Goal: Transaction & Acquisition: Purchase product/service

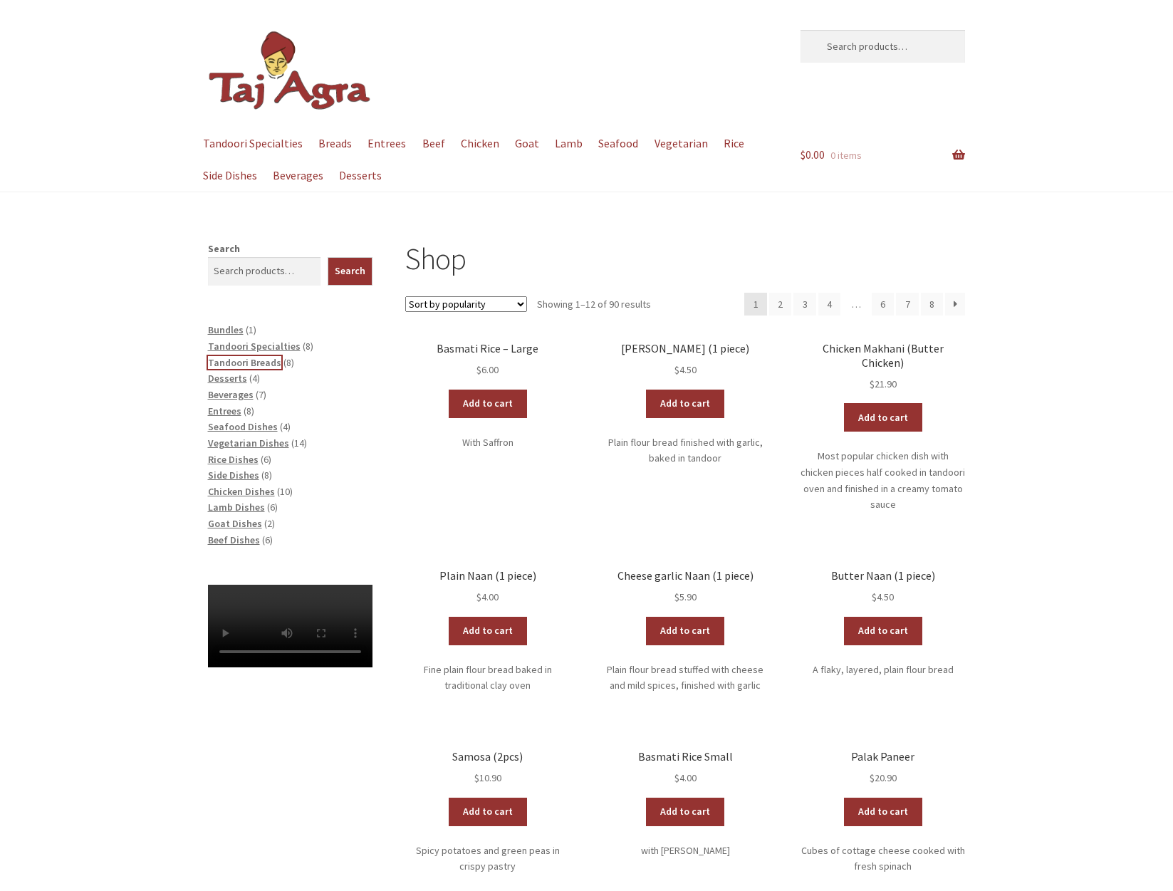
click at [245, 358] on span "Tandoori Breads" at bounding box center [244, 362] width 73 height 13
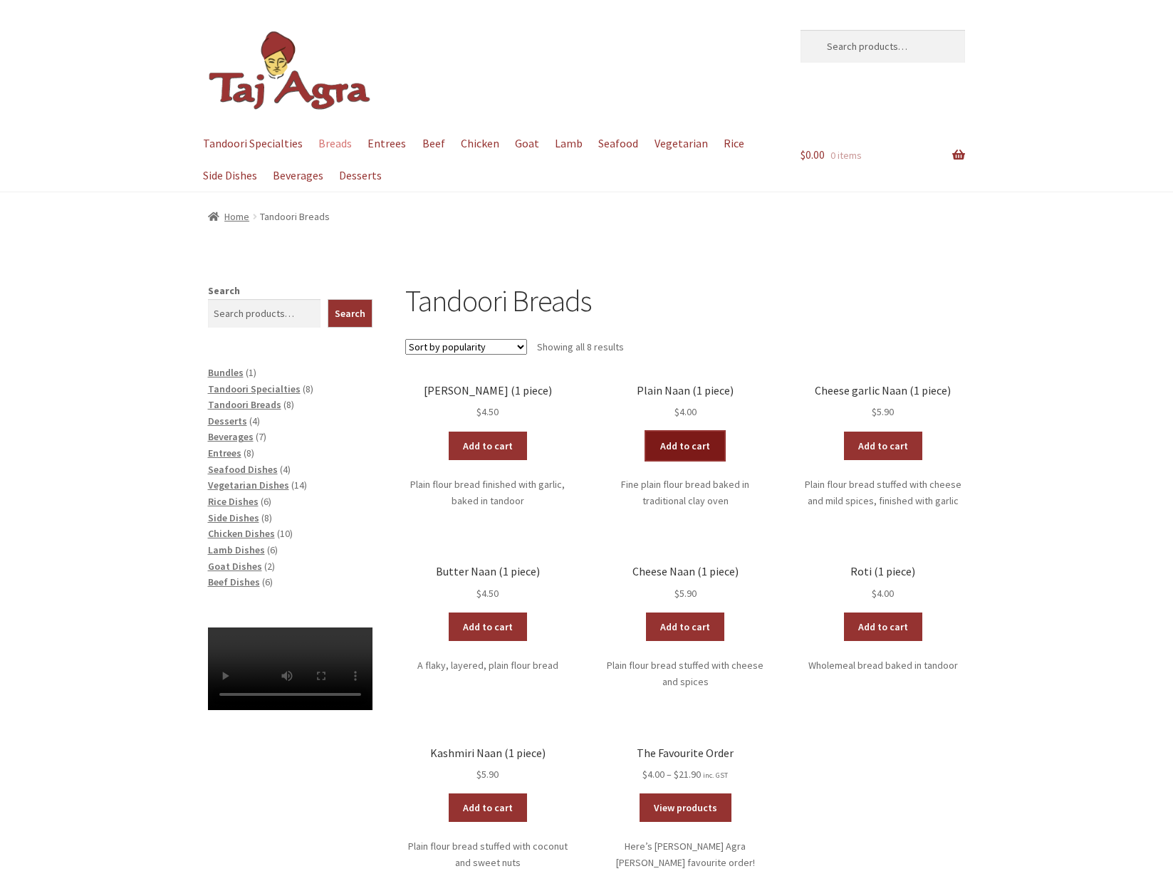
click at [693, 440] on link "Add to cart" at bounding box center [685, 446] width 78 height 28
click at [237, 532] on span "Chicken Dishes" at bounding box center [241, 533] width 67 height 13
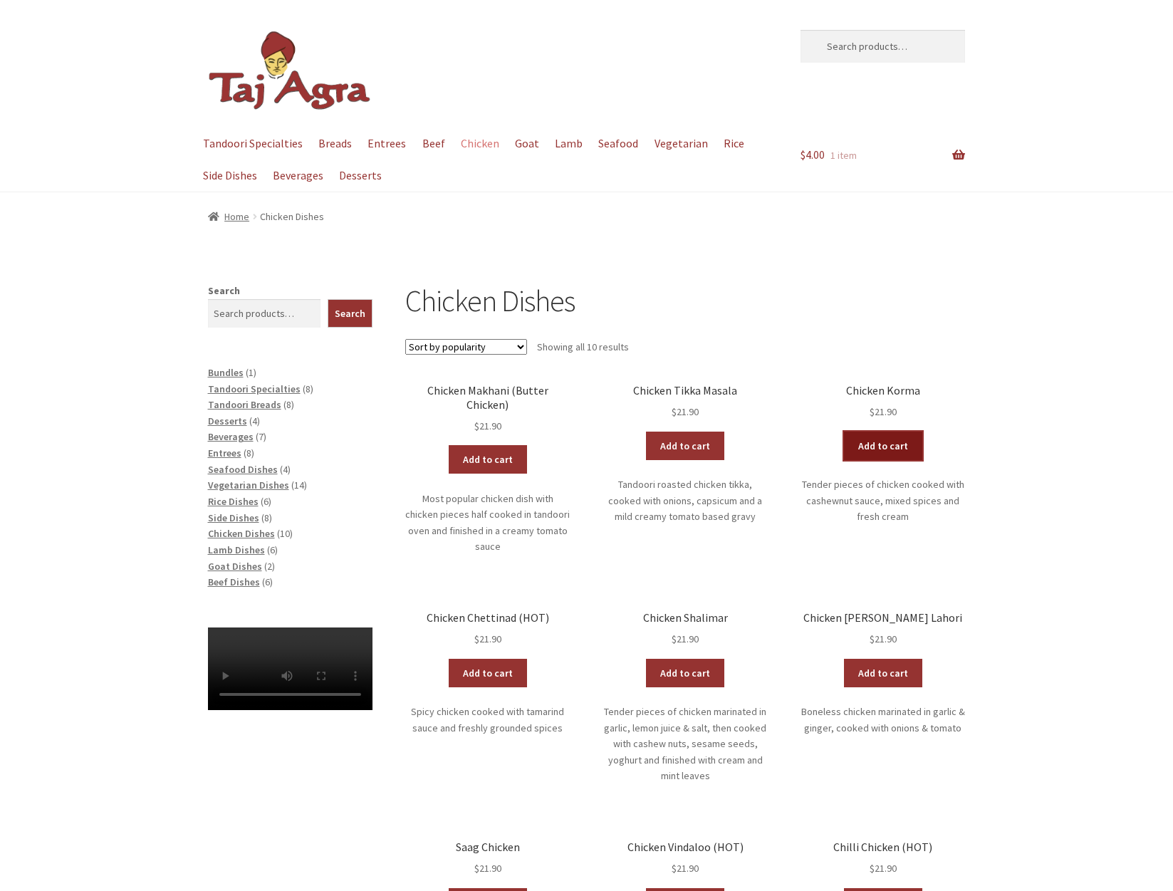
click at [893, 442] on link "Add to cart" at bounding box center [883, 446] width 78 height 28
click at [232, 502] on span "Rice Dishes" at bounding box center [233, 501] width 51 height 13
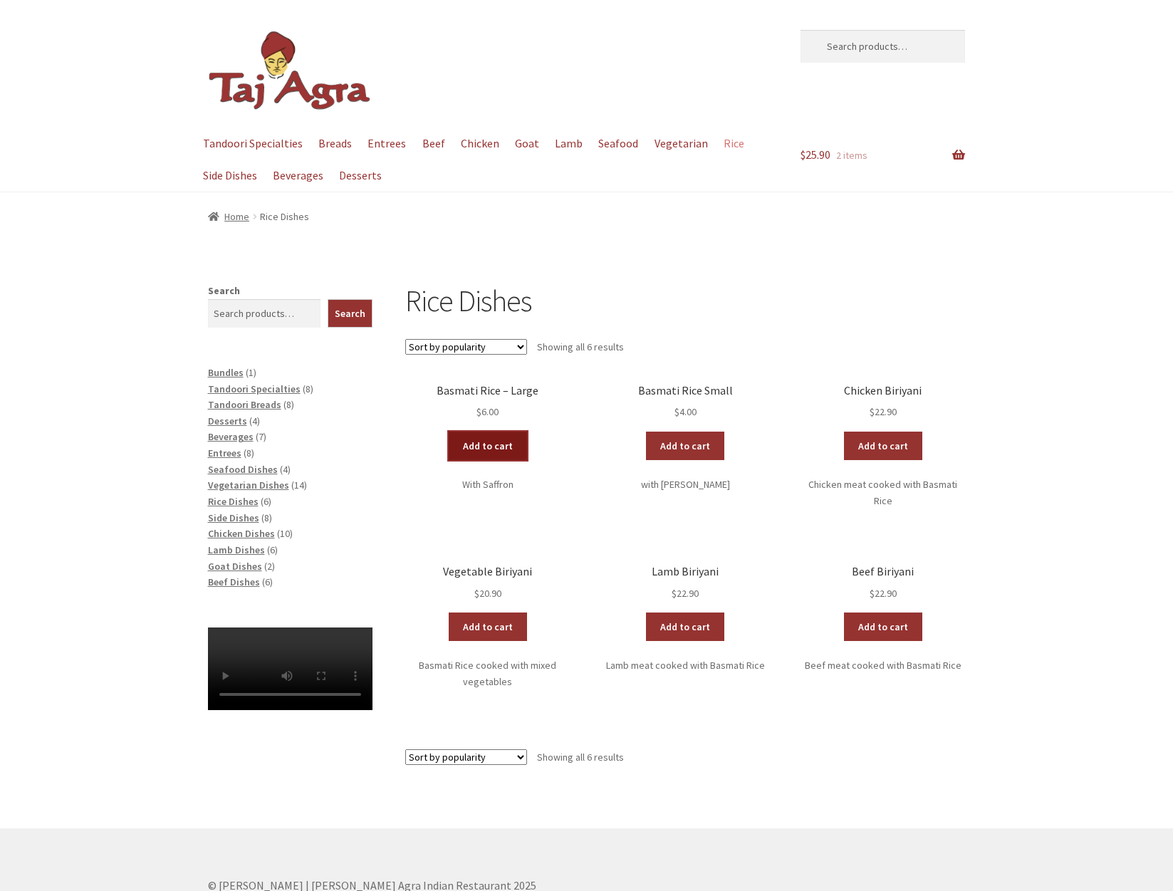
click at [484, 437] on link "Add to cart" at bounding box center [488, 446] width 78 height 28
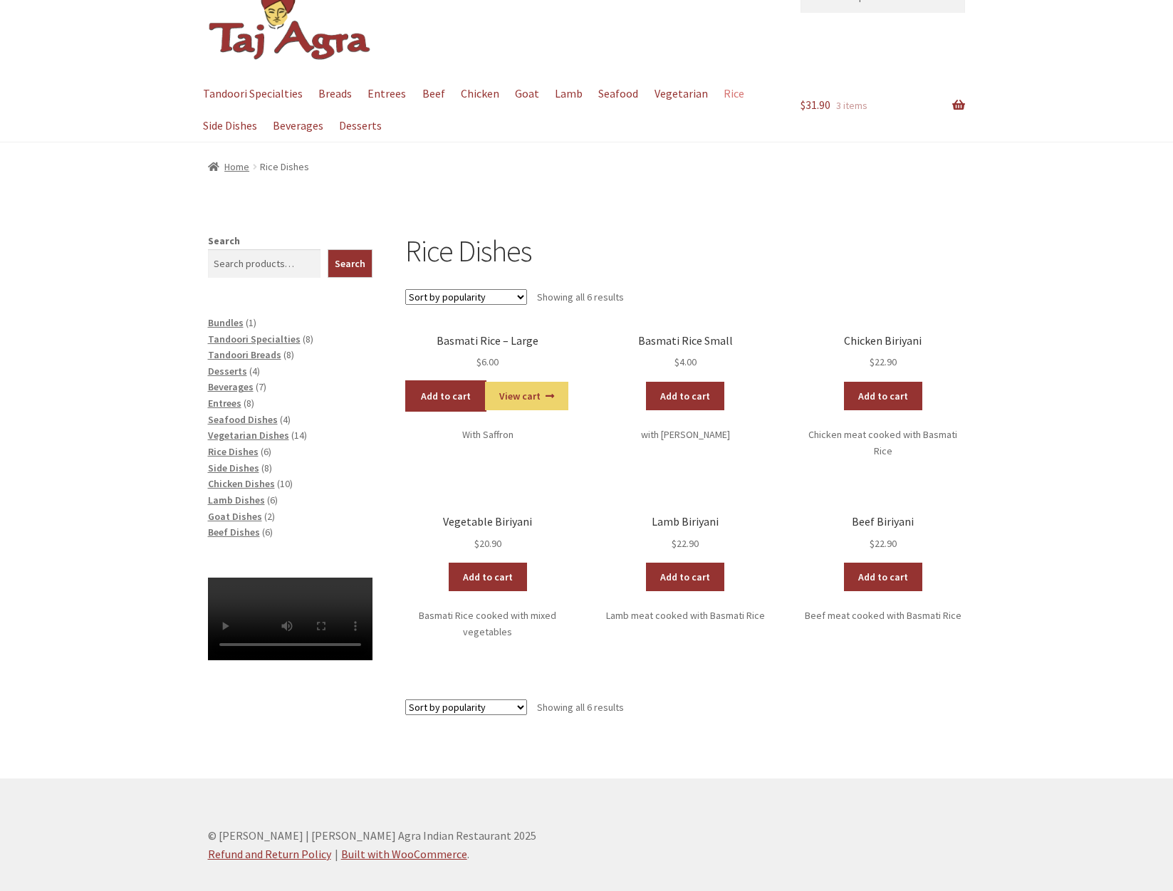
scroll to position [95, 0]
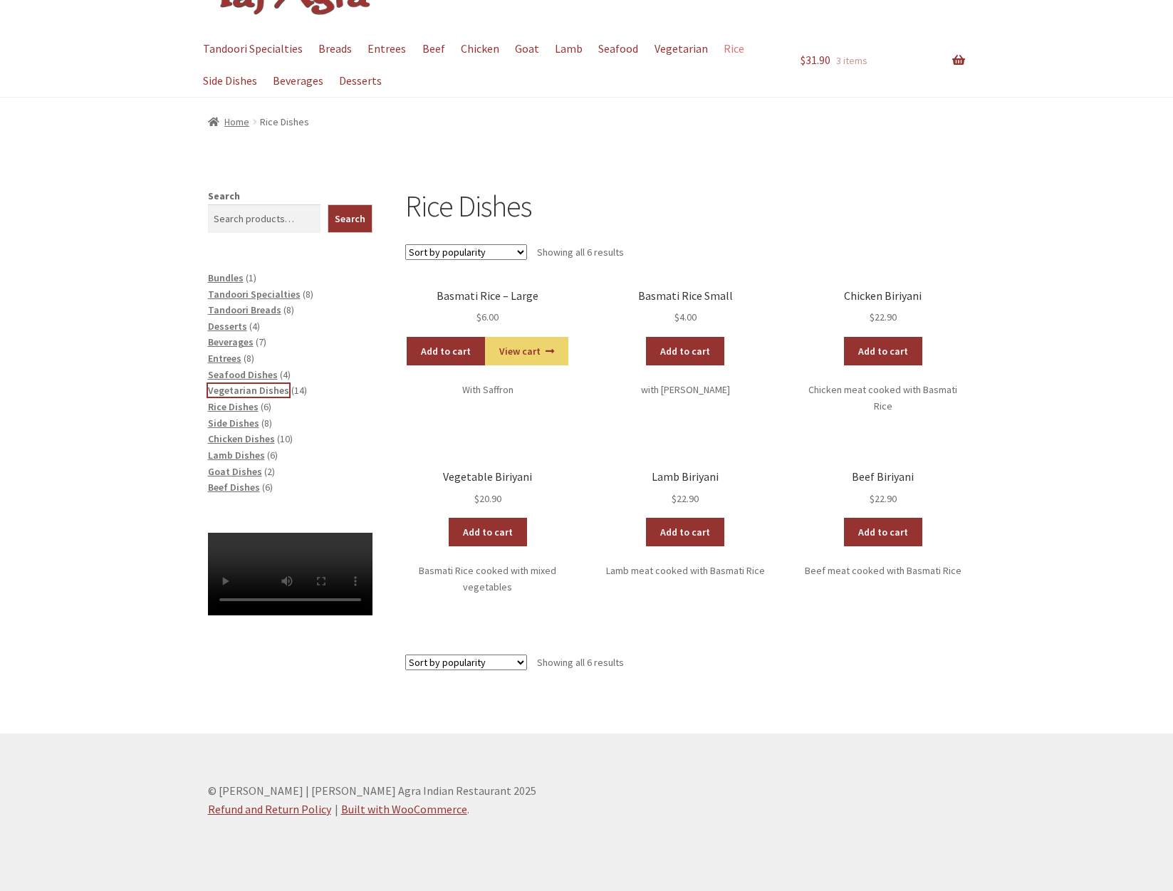
click at [233, 390] on span "Vegetarian Dishes" at bounding box center [248, 390] width 81 height 13
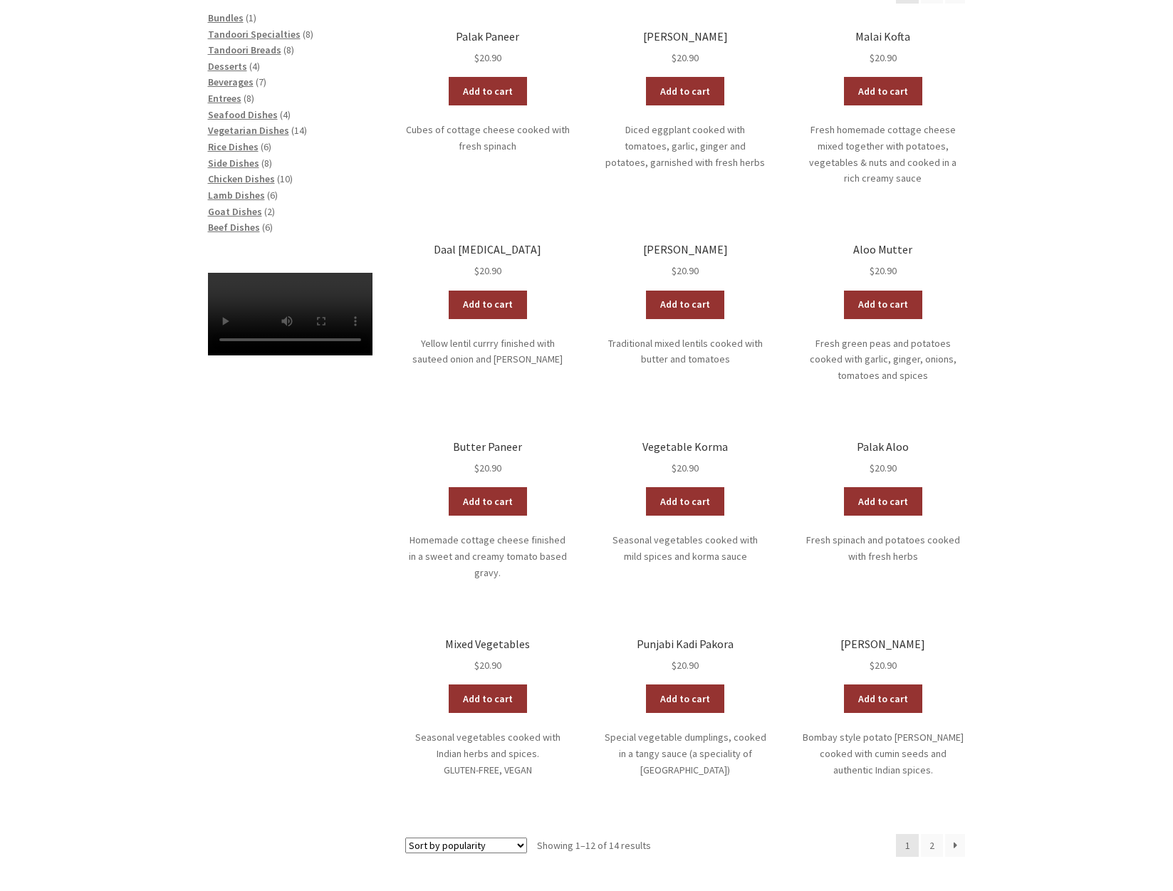
scroll to position [475, 0]
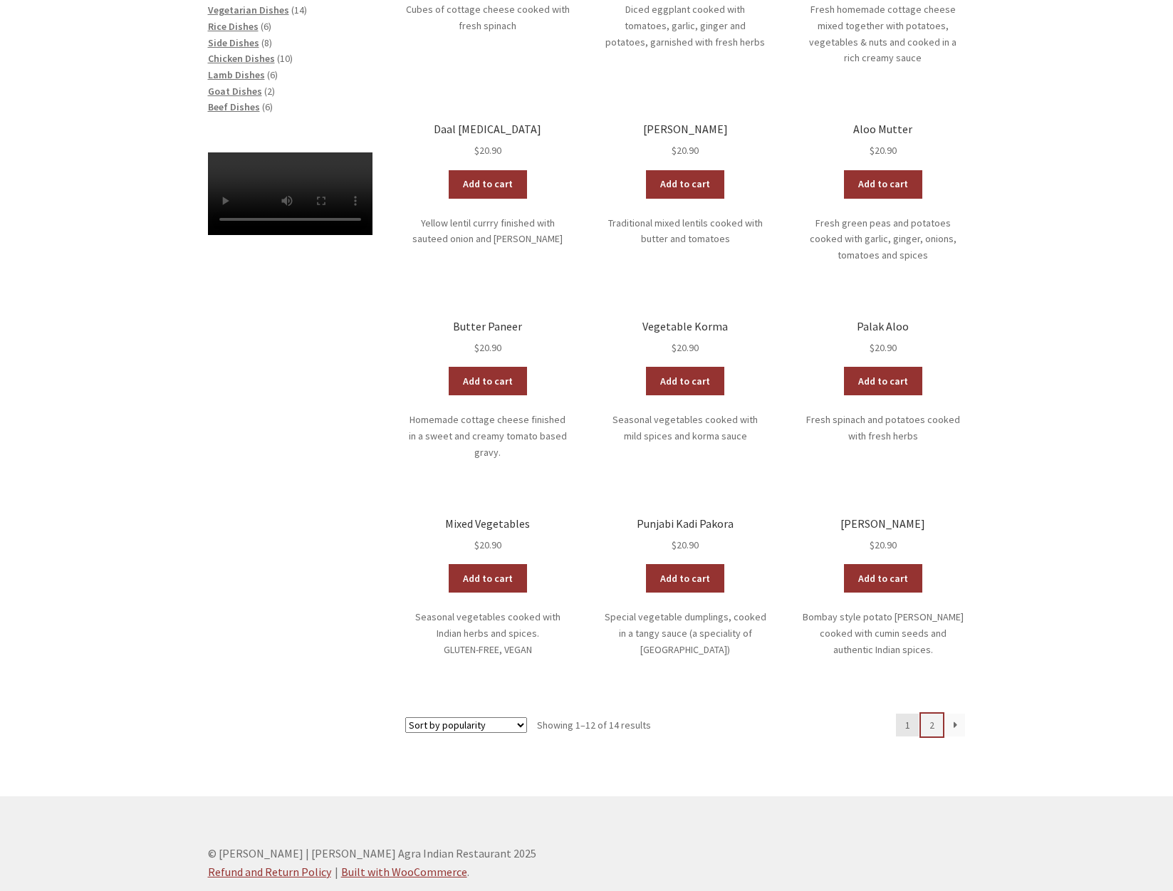
click at [930, 714] on link "2" at bounding box center [932, 725] width 23 height 23
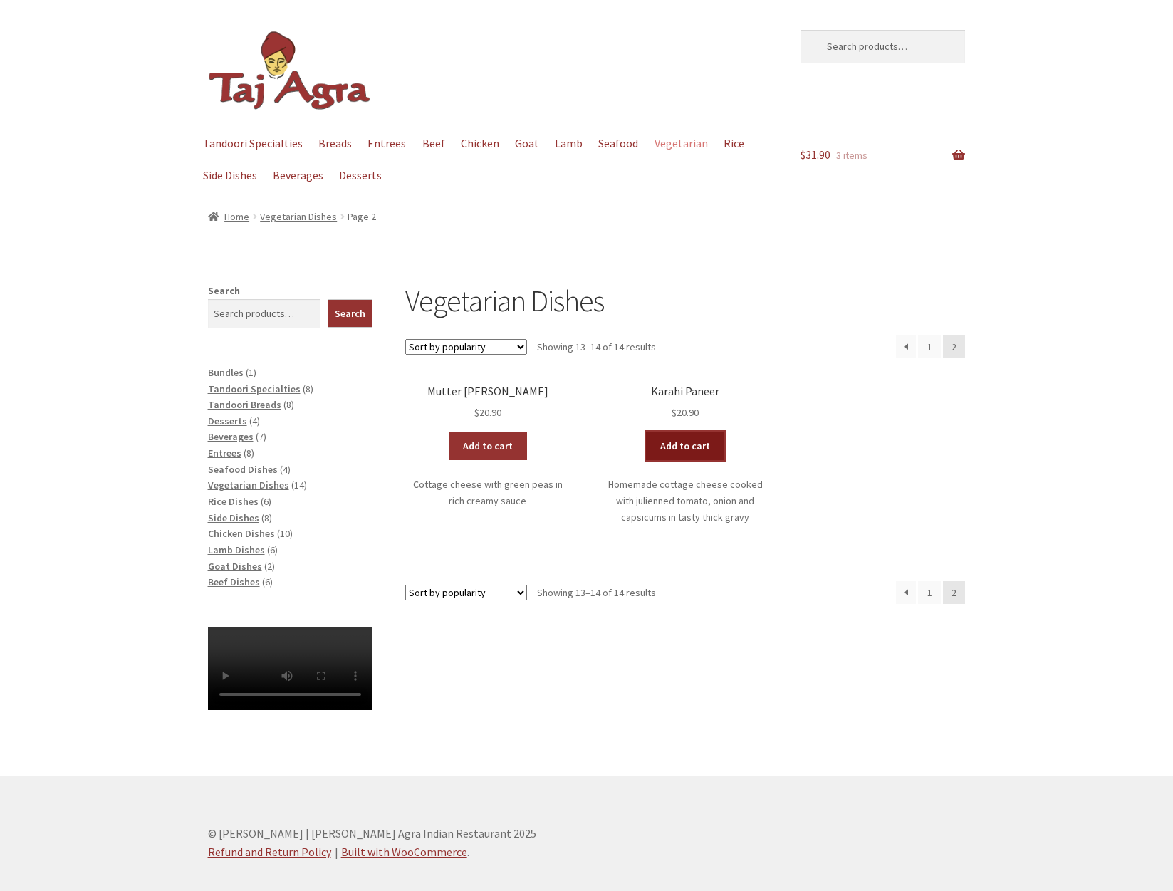
click at [670, 454] on link "Add to cart" at bounding box center [685, 446] width 78 height 28
click at [232, 533] on span "Chicken Dishes" at bounding box center [241, 533] width 67 height 13
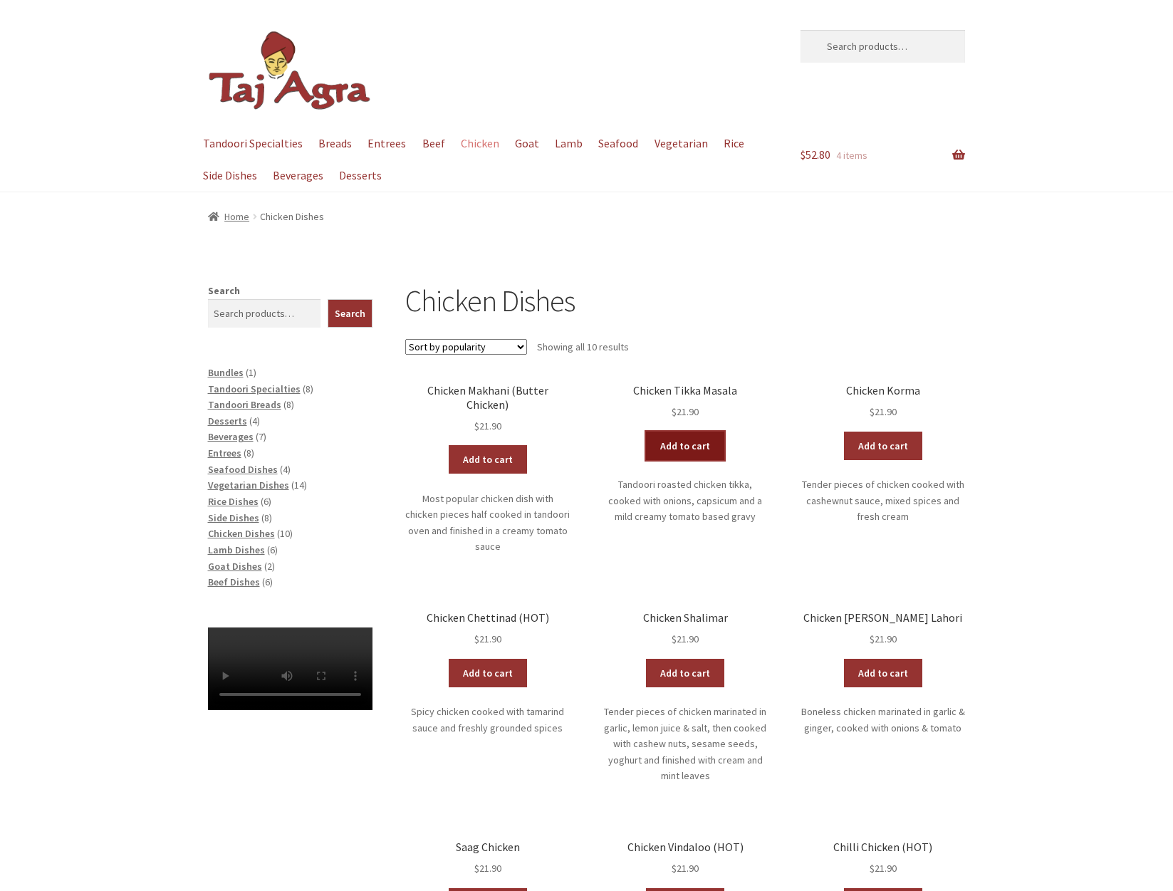
click at [677, 452] on link "Add to cart" at bounding box center [685, 446] width 78 height 28
click at [890, 444] on link "Add to cart" at bounding box center [883, 446] width 78 height 28
click at [717, 440] on link "View cart" at bounding box center [723, 446] width 83 height 28
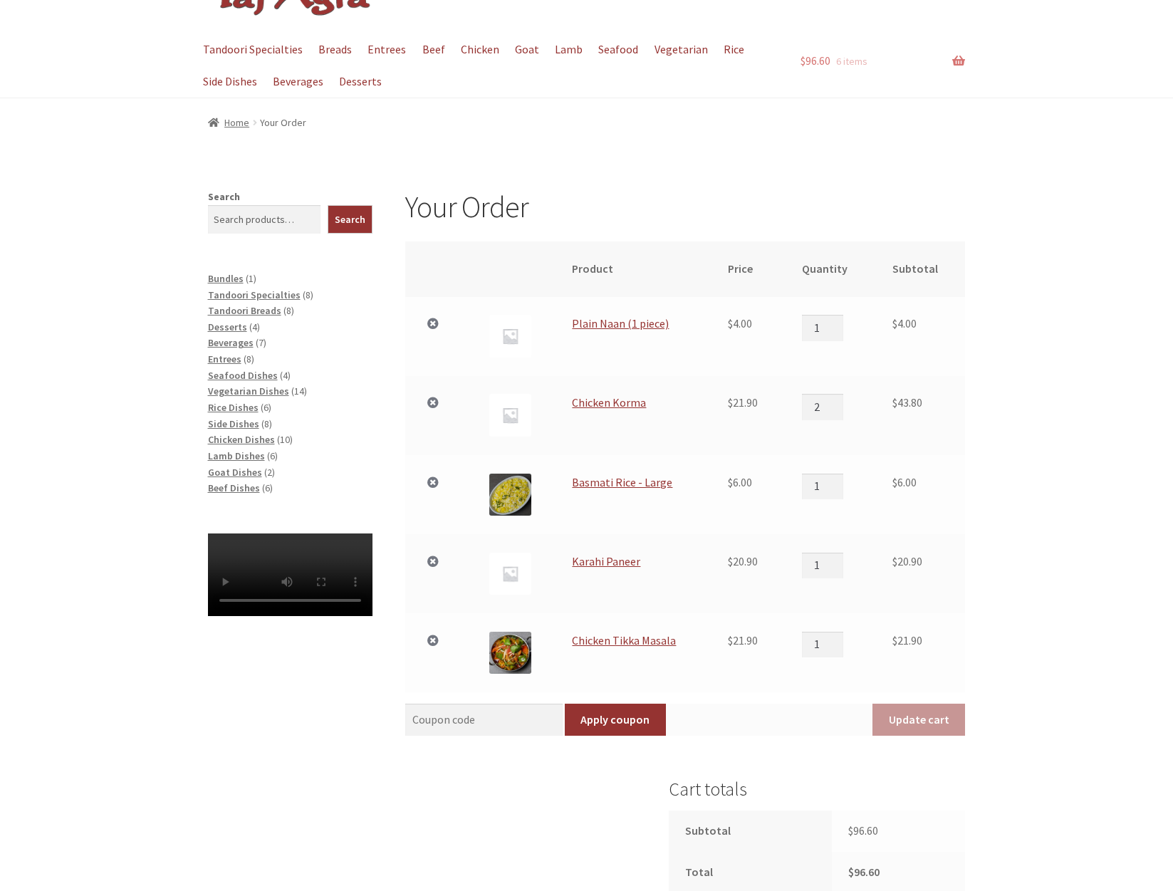
scroll to position [285, 0]
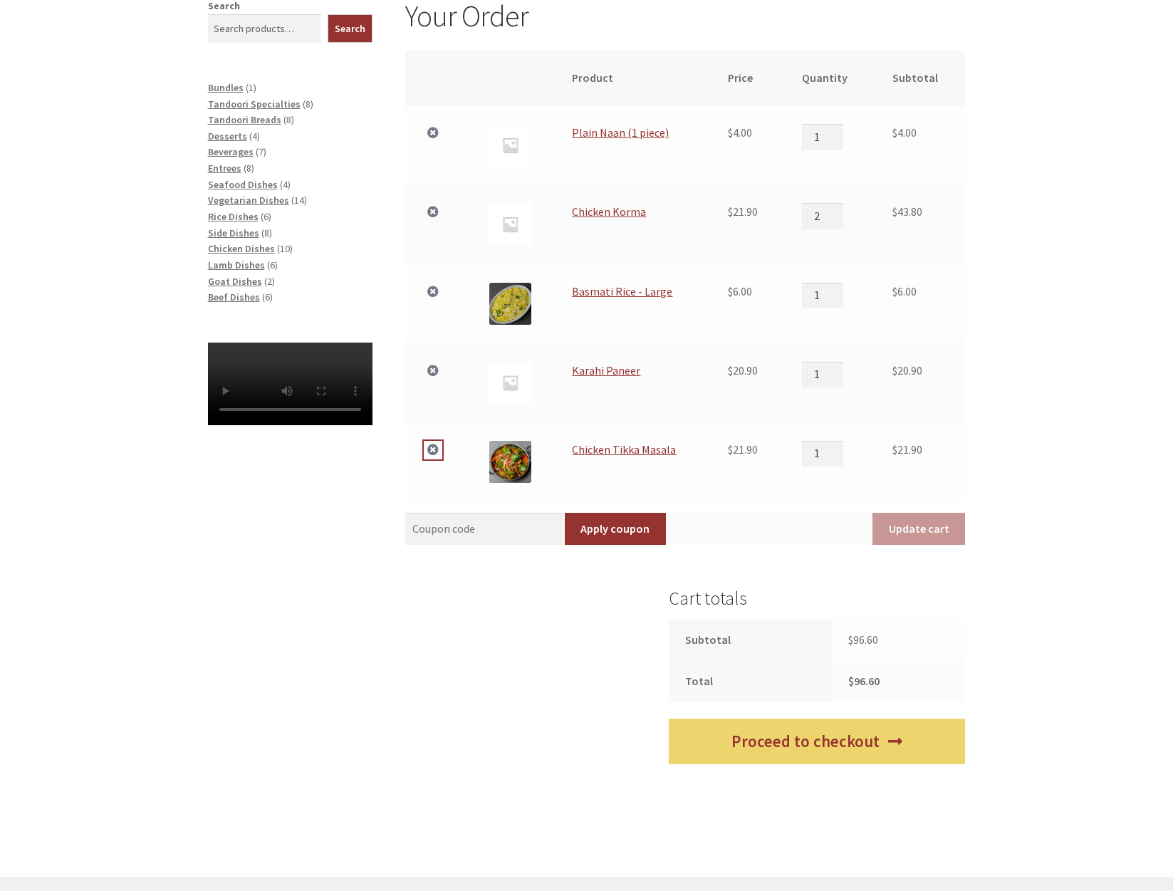
click at [431, 452] on link "×" at bounding box center [433, 450] width 19 height 19
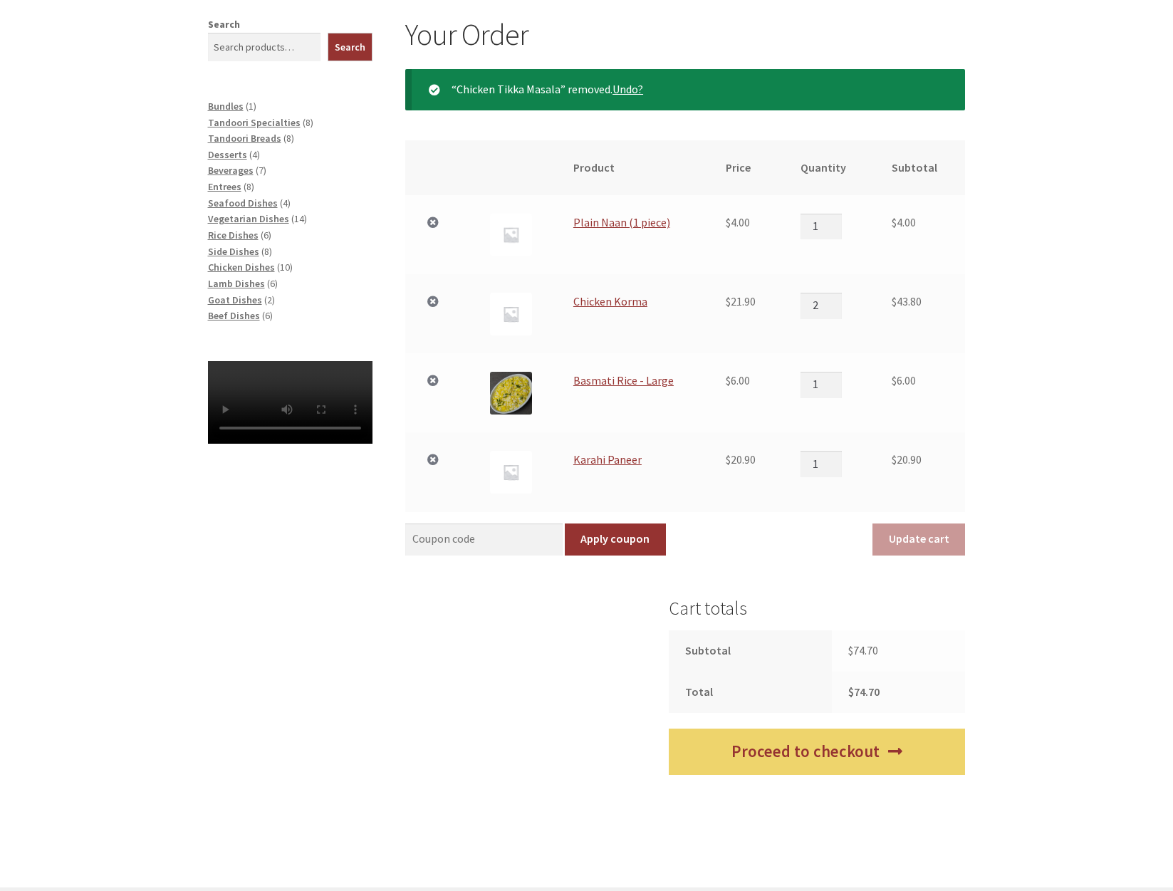
scroll to position [264, 0]
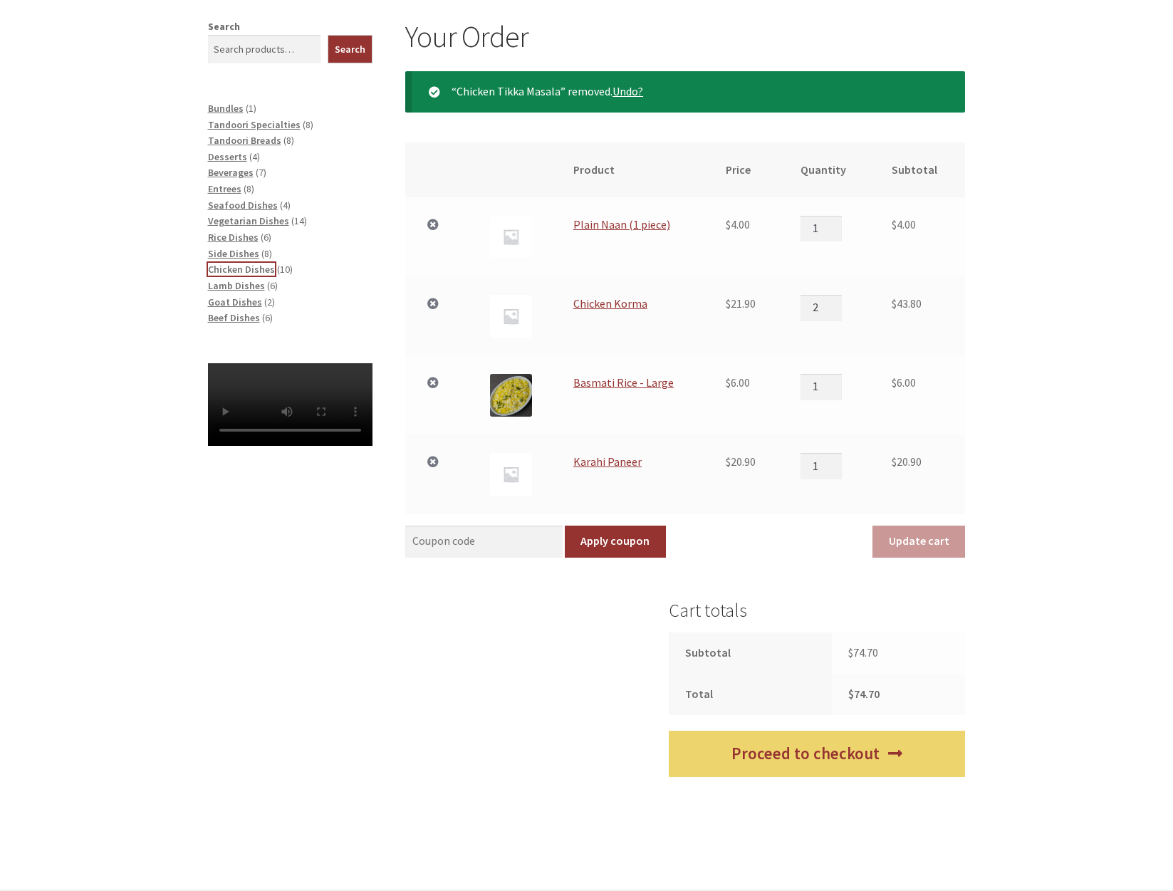
click at [221, 269] on span "Chicken Dishes" at bounding box center [241, 269] width 67 height 13
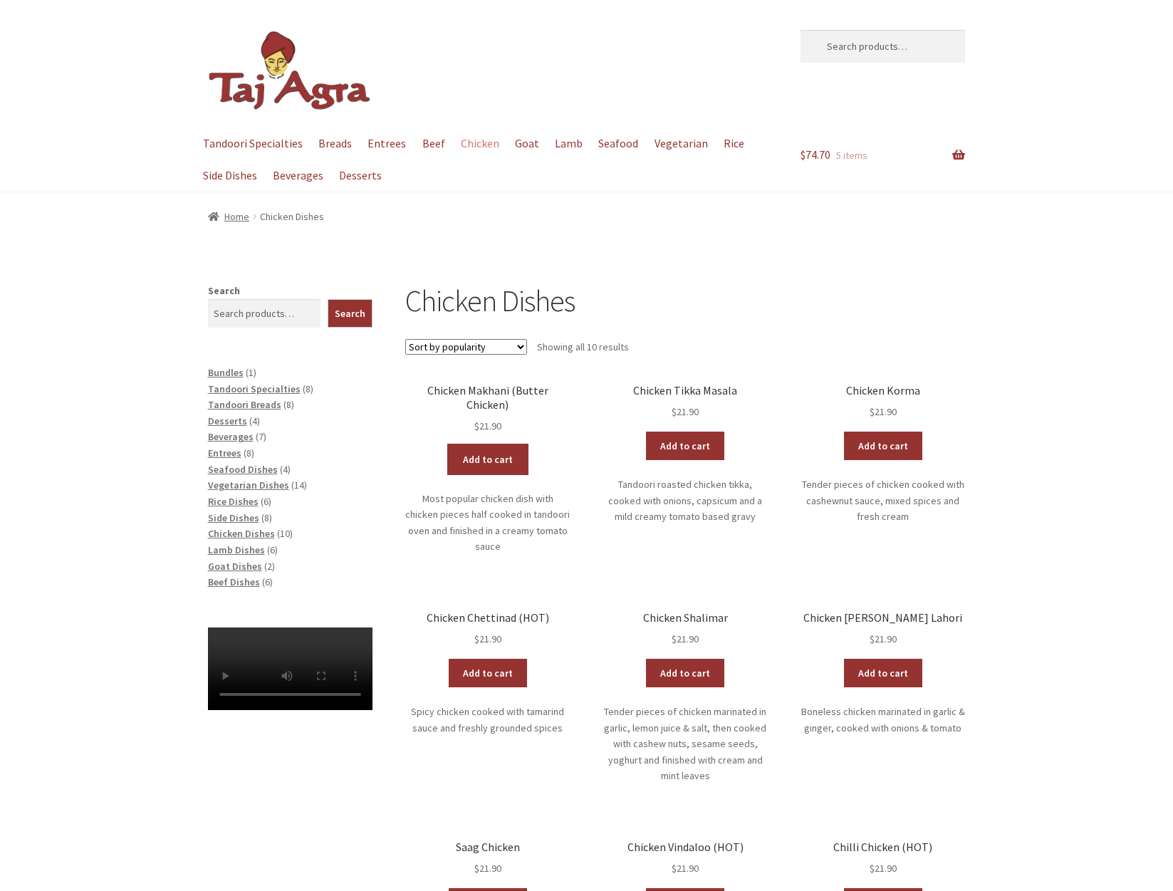
click at [483, 445] on link "Add to cart" at bounding box center [488, 459] width 78 height 28
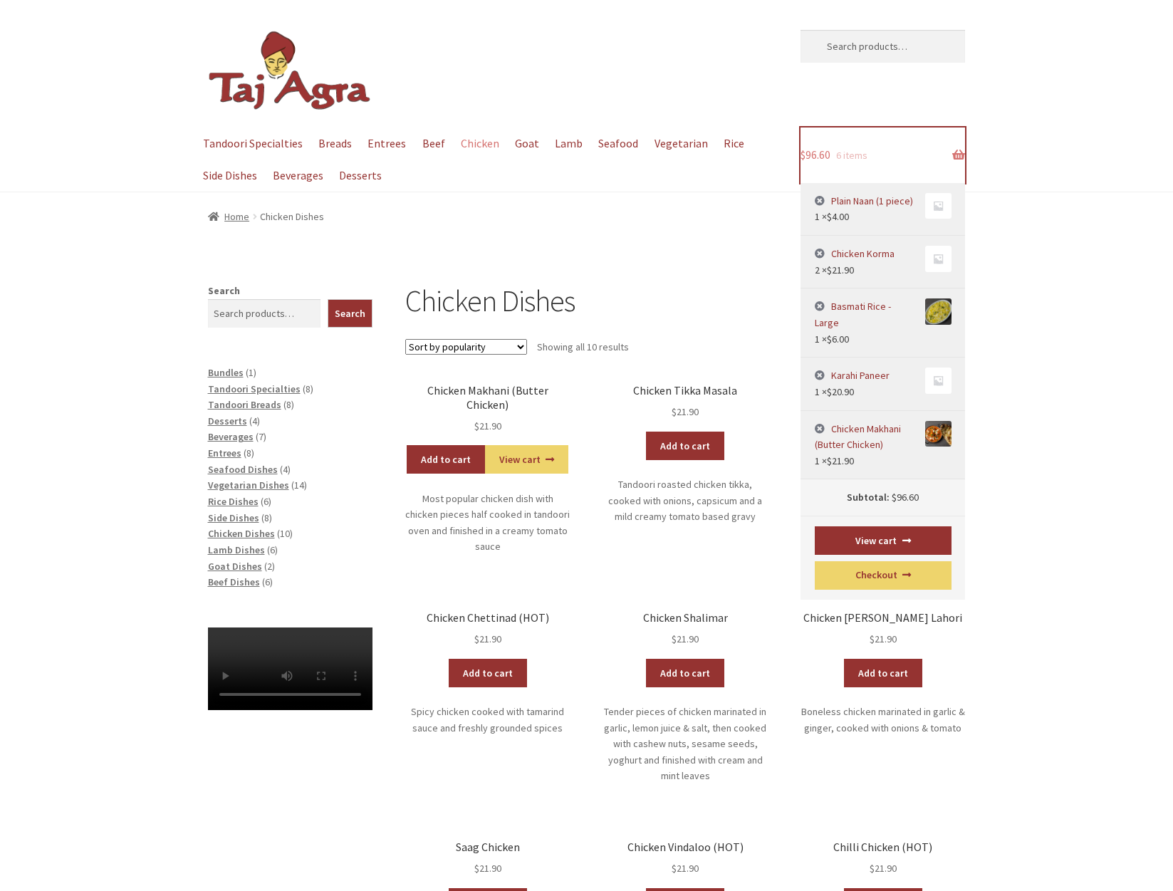
click at [823, 156] on span "$ 96.60" at bounding box center [816, 154] width 30 height 14
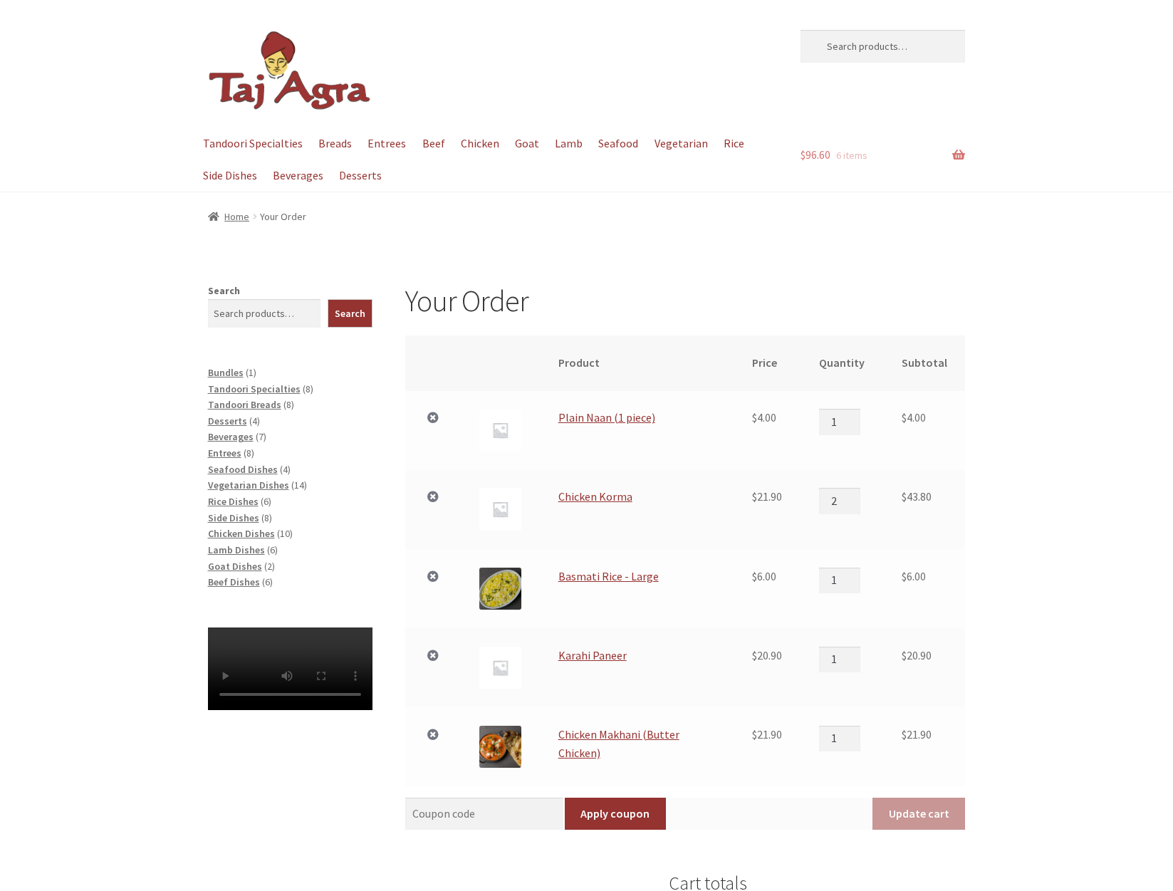
click at [1056, 428] on div "Your Order Remove item Thumbnail image Product Price Quantity Subtotal × Plain …" at bounding box center [586, 722] width 1173 height 879
click at [255, 400] on span "Tandoori Breads" at bounding box center [244, 404] width 73 height 13
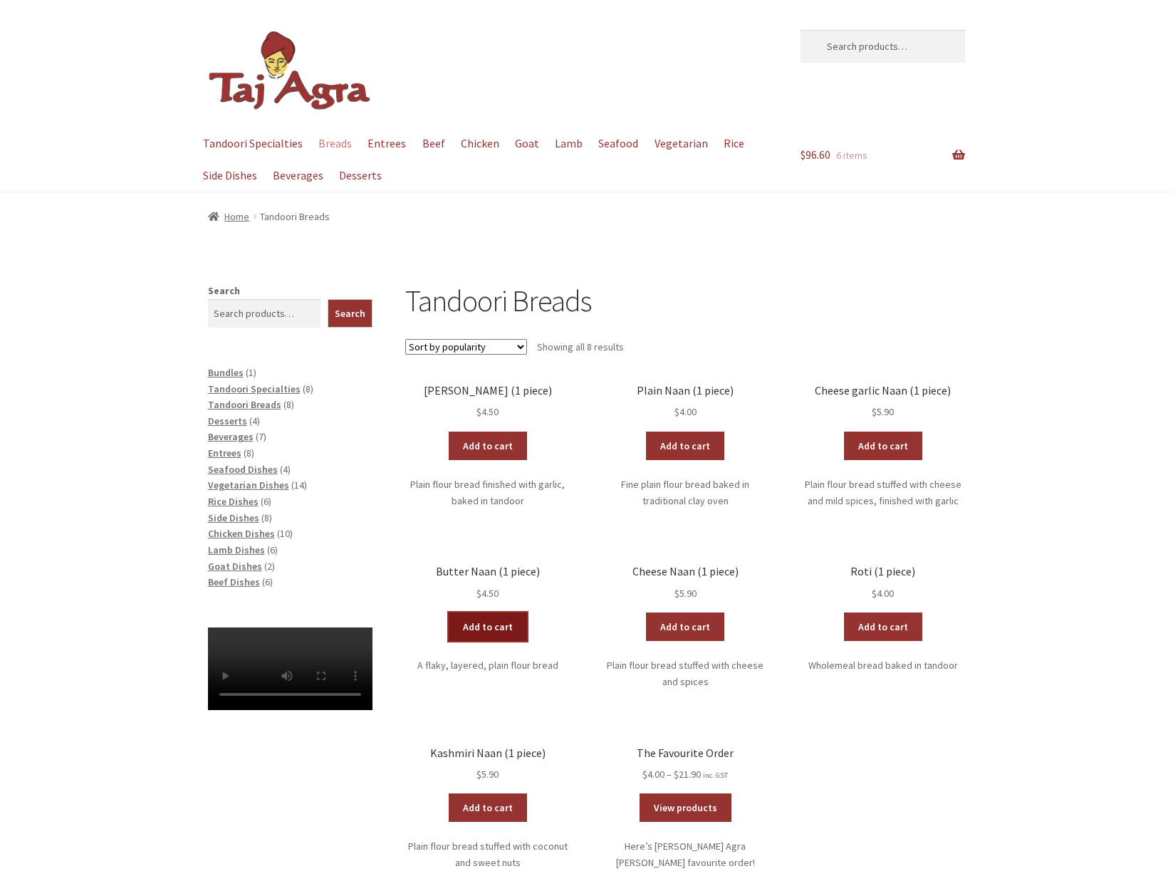
click at [492, 616] on link "Add to cart" at bounding box center [488, 627] width 78 height 28
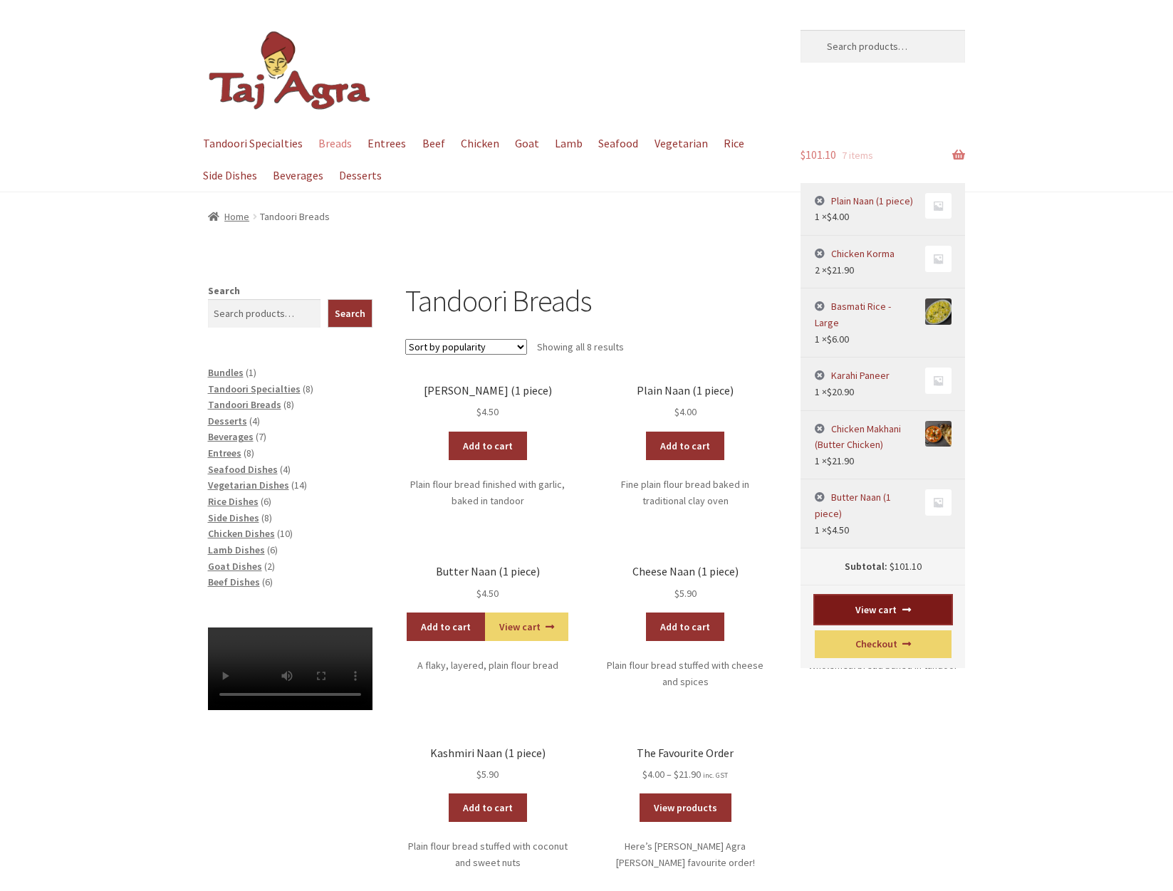
click at [885, 596] on link "View cart" at bounding box center [883, 610] width 137 height 28
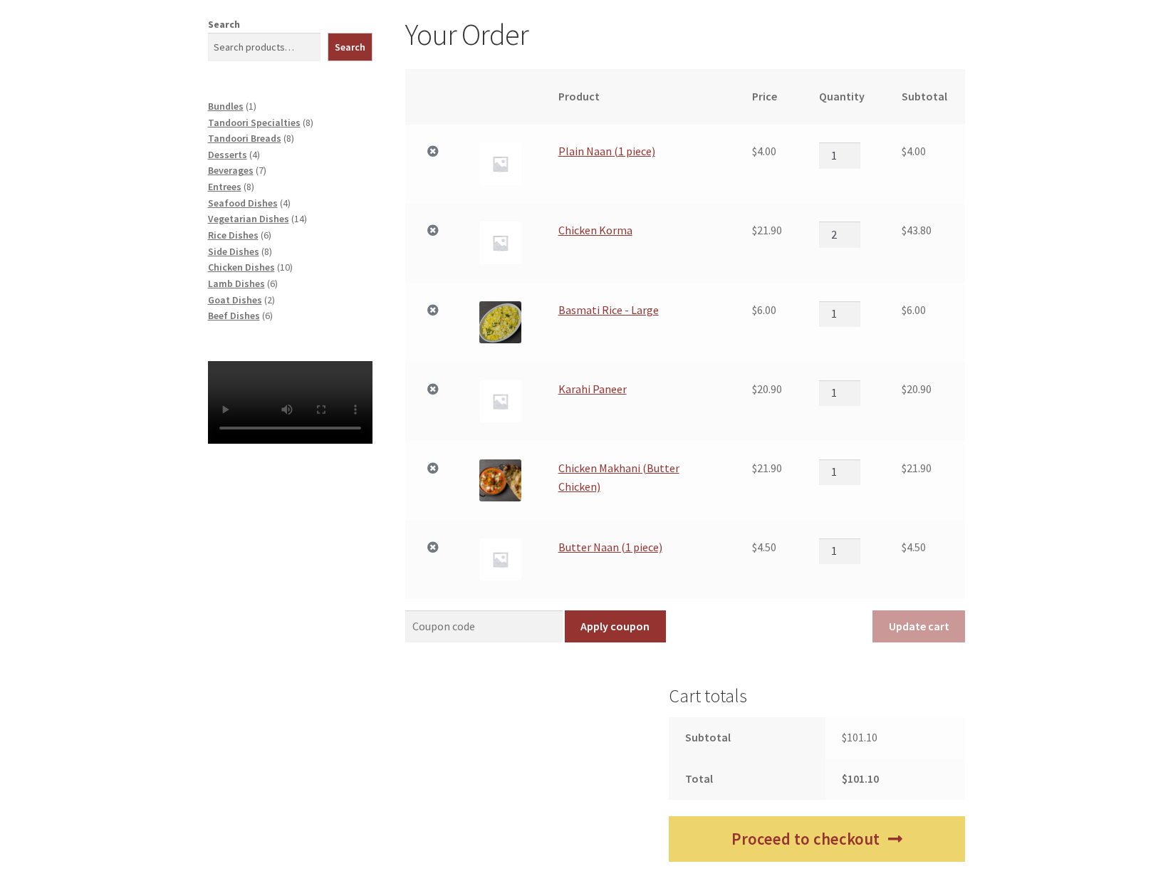
scroll to position [285, 0]
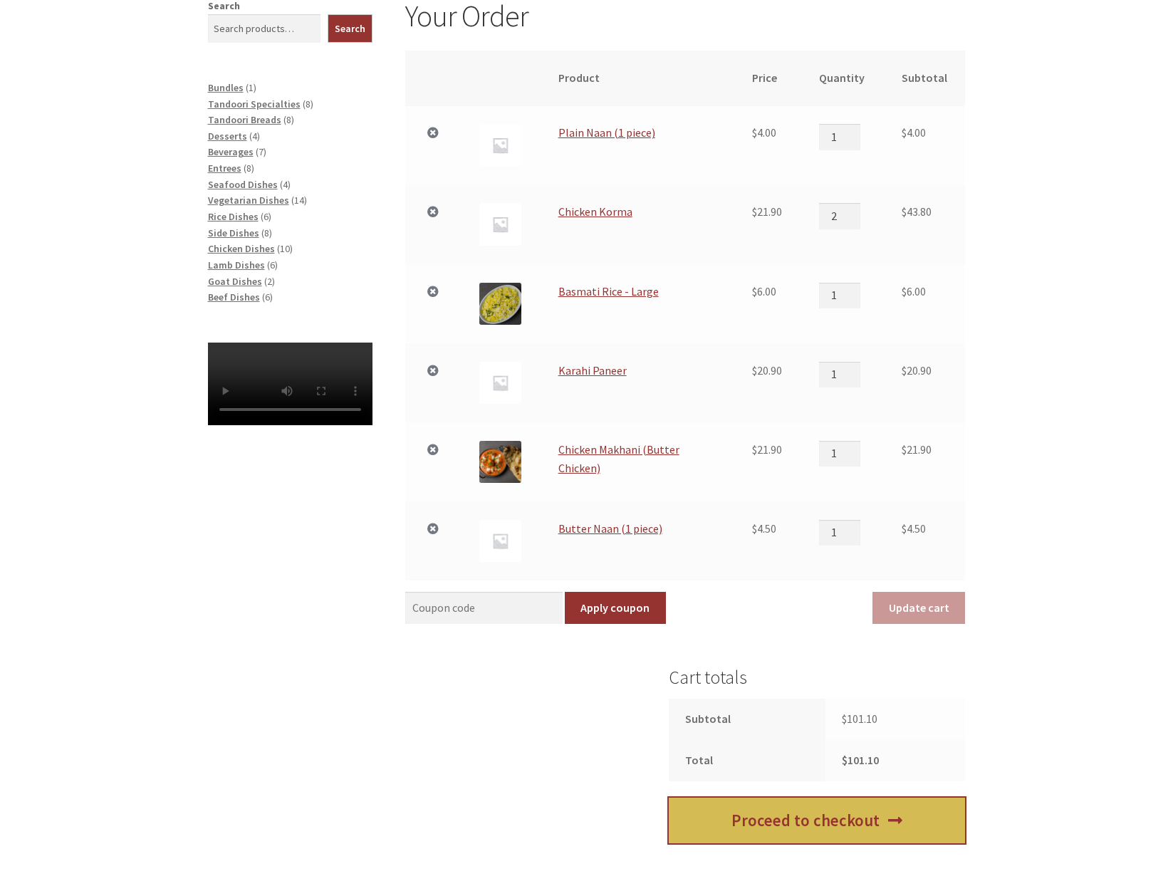
click at [856, 823] on link "Proceed to checkout" at bounding box center [817, 821] width 296 height 46
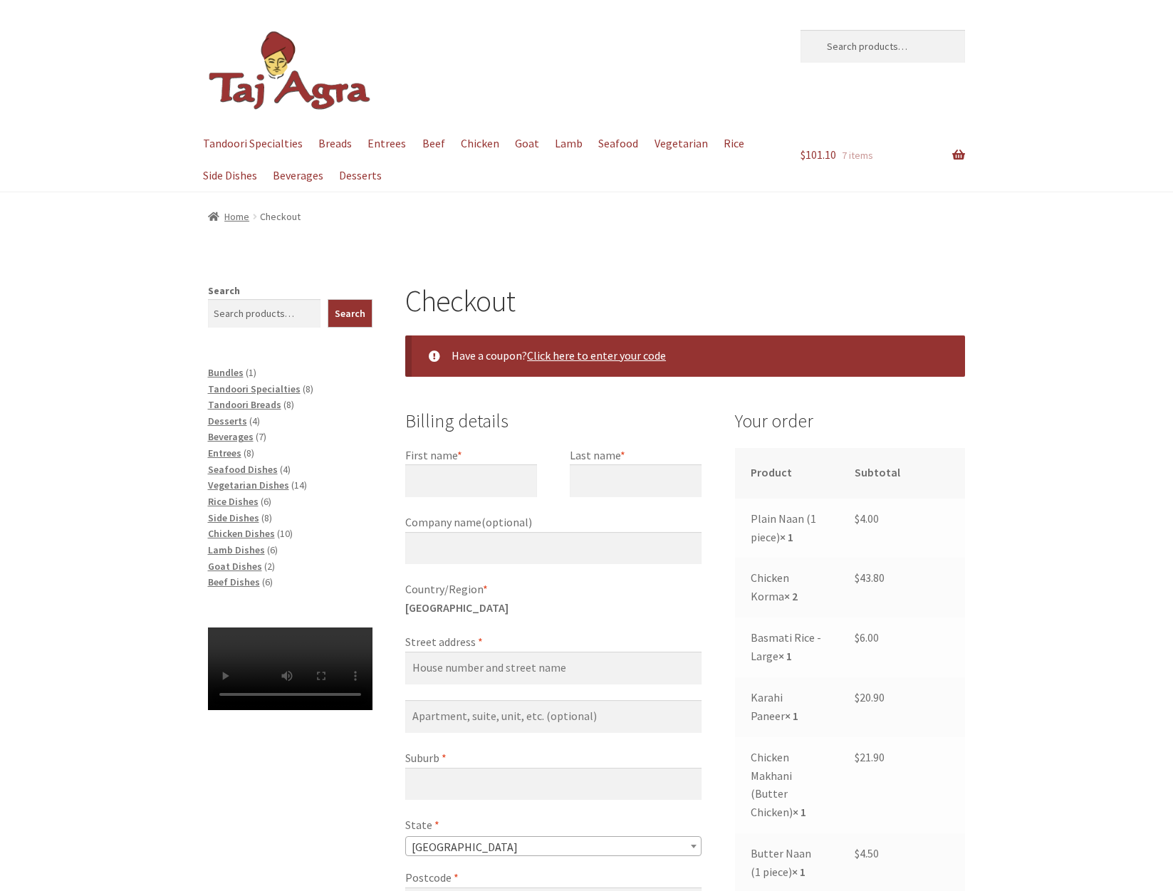
select select "ACT"
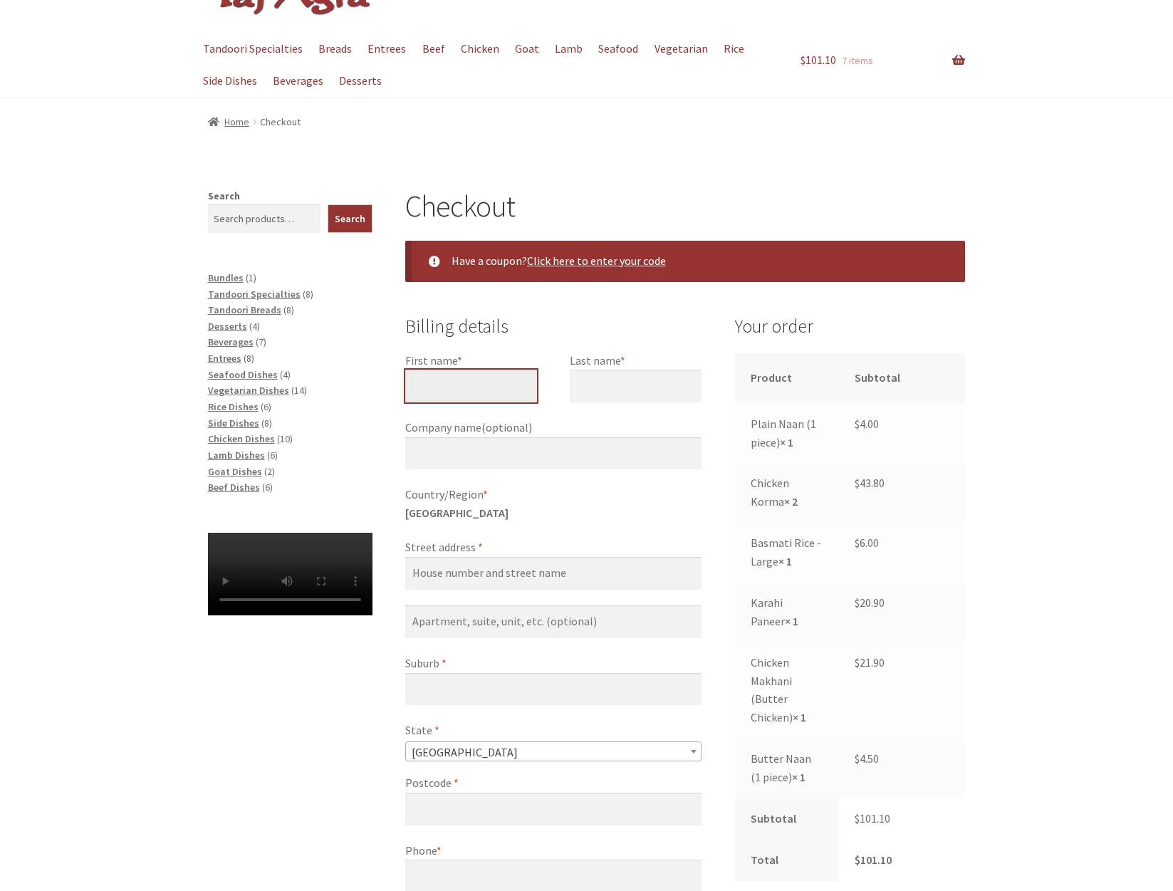
click at [452, 378] on input "First name *" at bounding box center [471, 386] width 132 height 33
type input "[PERSON_NAME]"
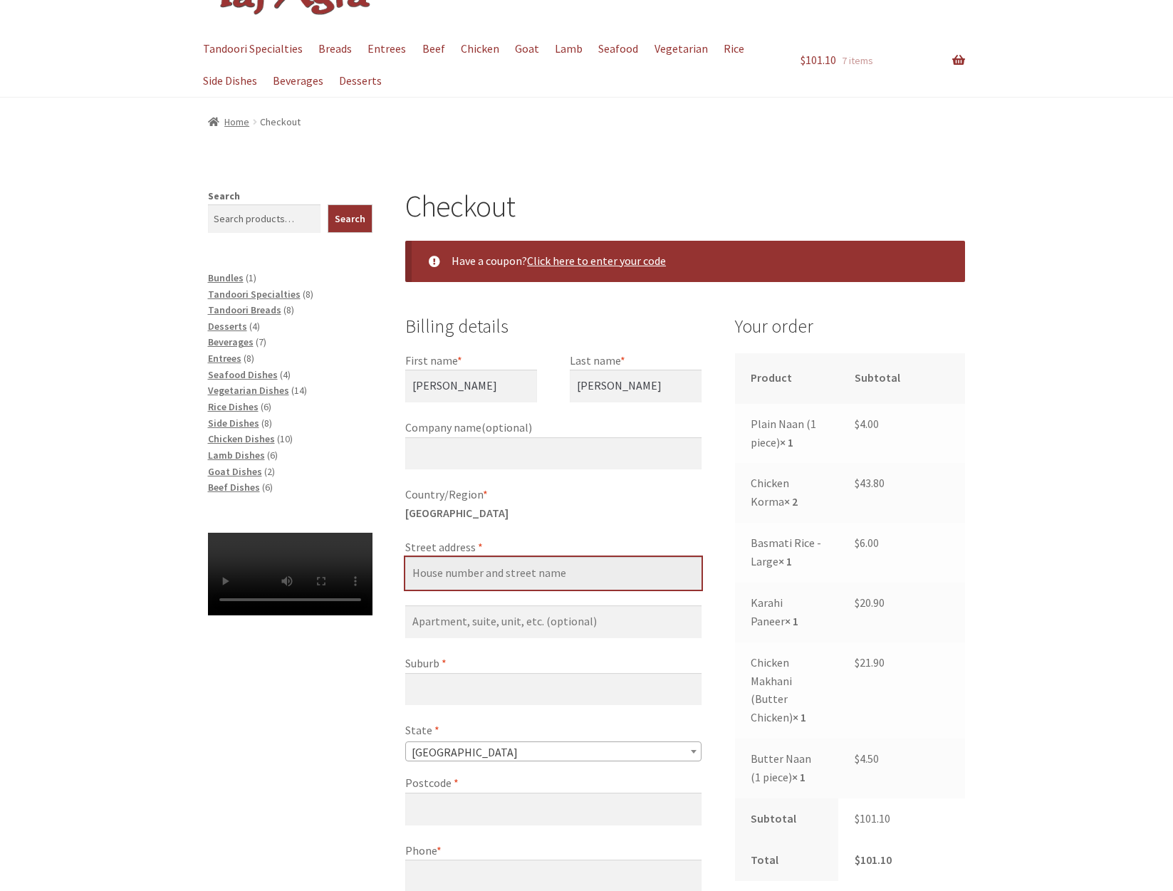
type input "[STREET_ADDRESS][PERSON_NAME]"
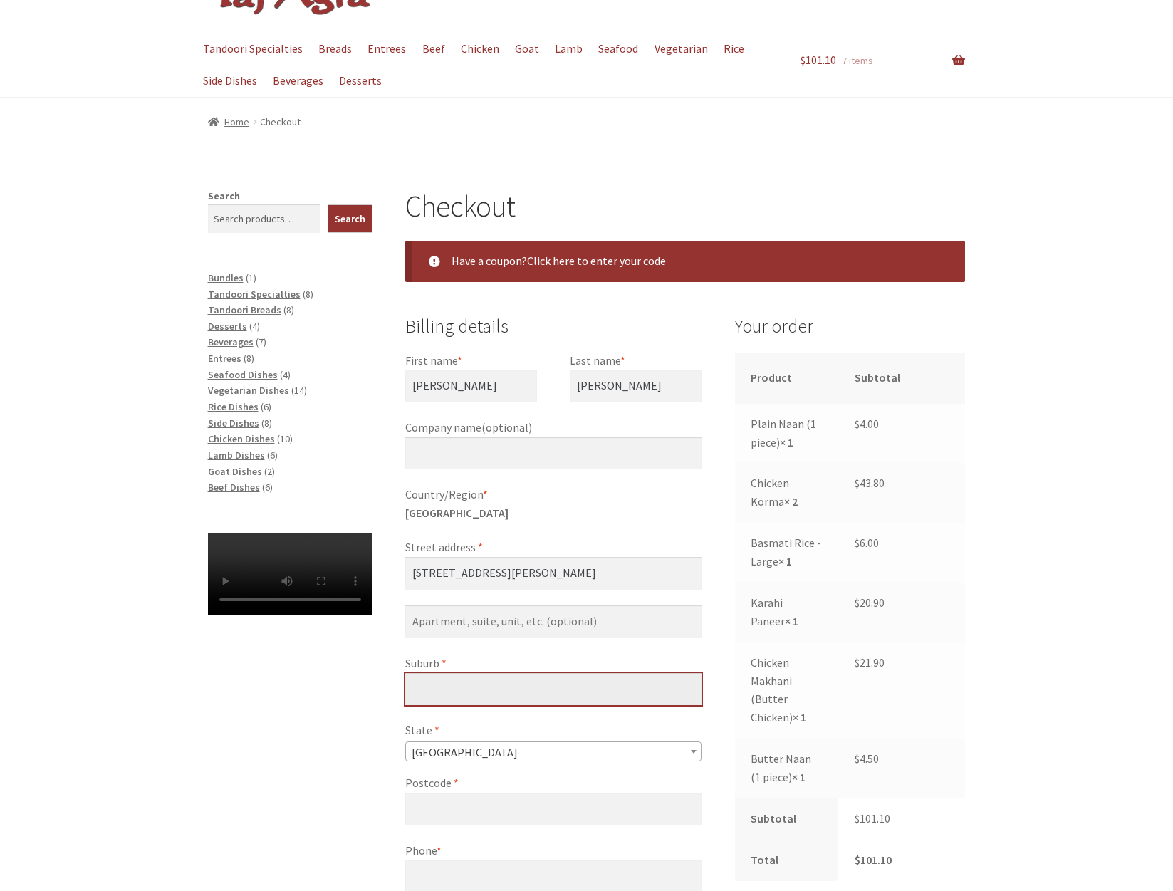
type input "[PERSON_NAME]"
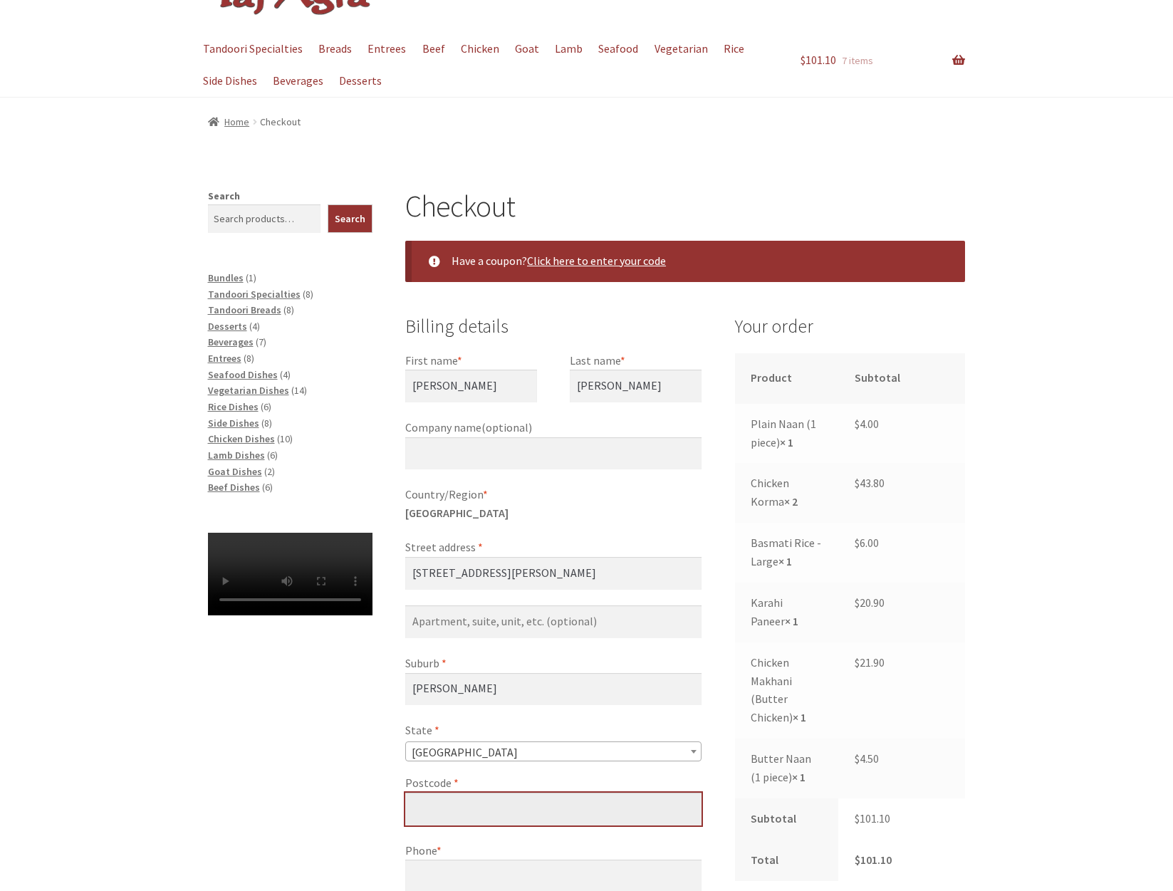
type input "2602"
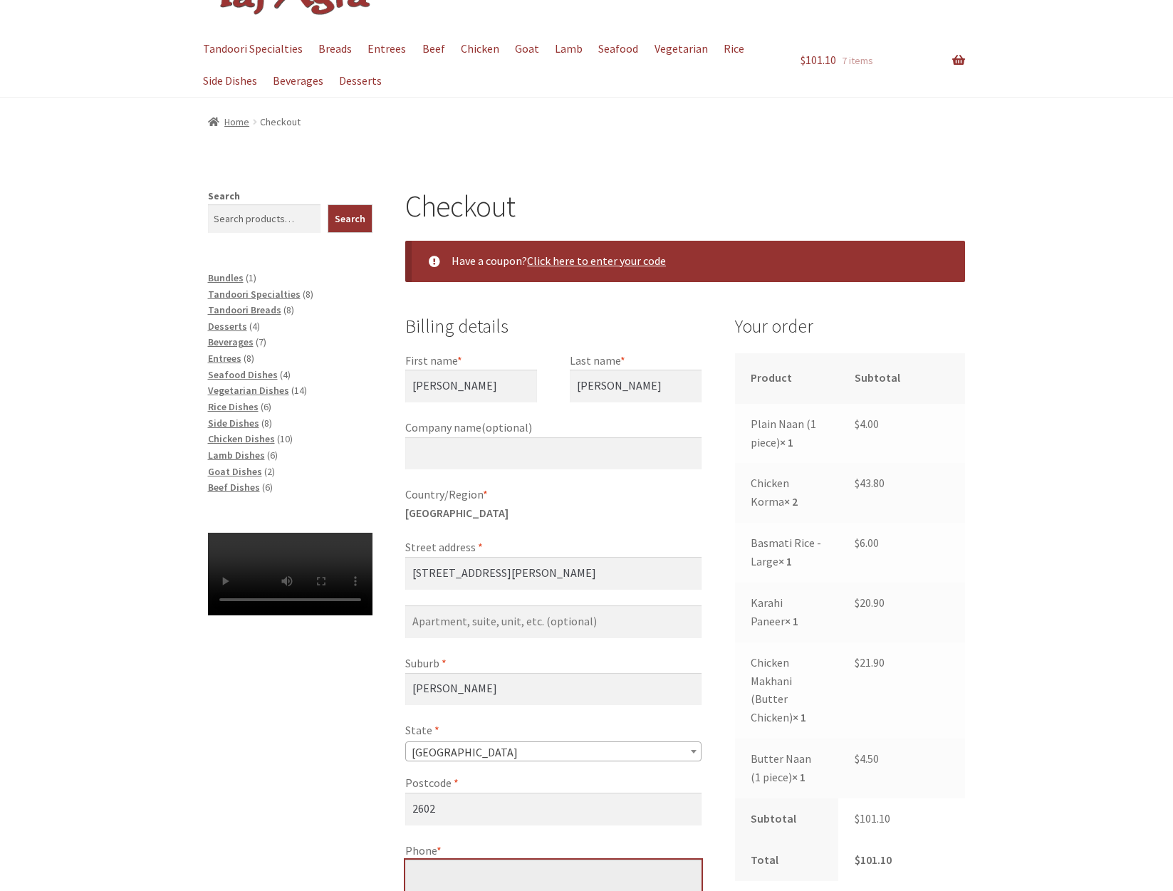
type input "[PHONE_NUMBER]"
type input "[EMAIL_ADDRESS][DOMAIN_NAME]"
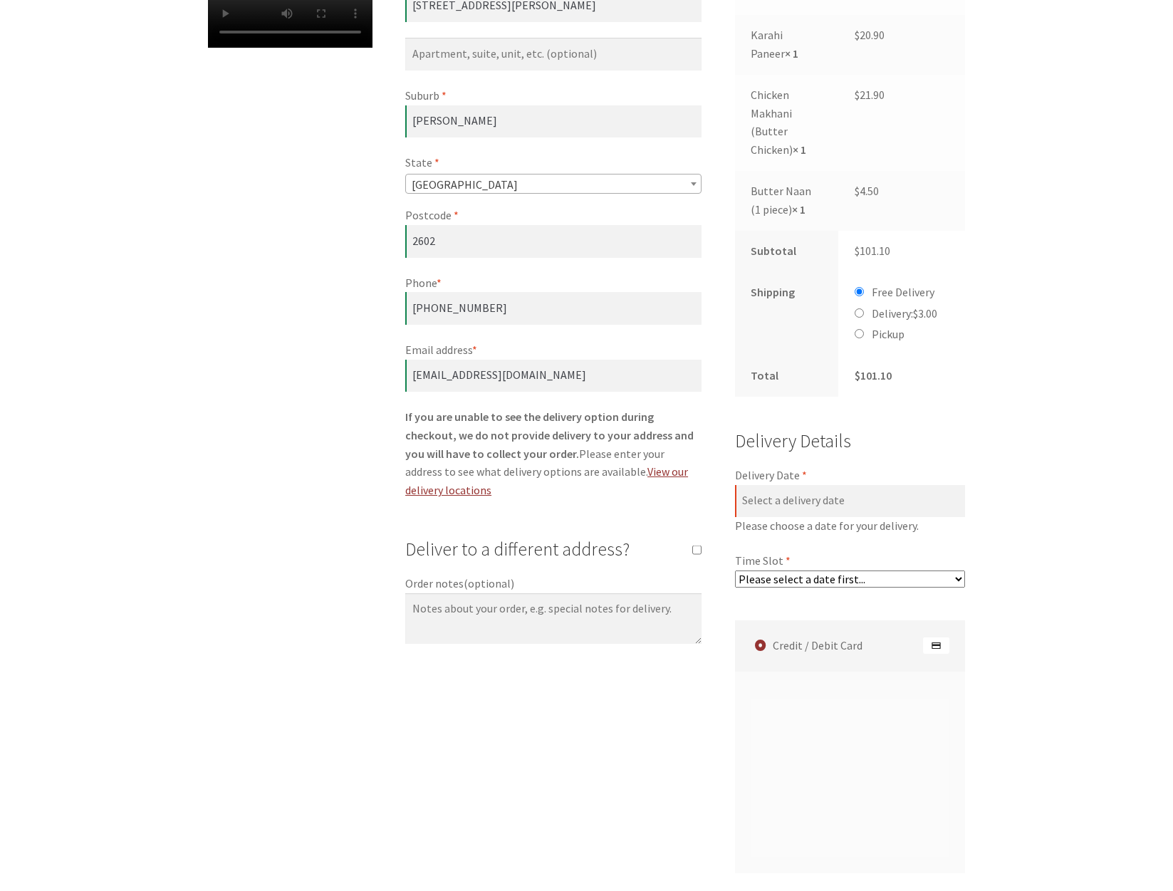
scroll to position [665, 0]
drag, startPoint x: 833, startPoint y: 576, endPoint x: 811, endPoint y: 583, distance: 22.5
click at [832, 576] on select "Please select a date first..." at bounding box center [850, 576] width 231 height 17
click at [977, 588] on div "Checkout Have a coupon? Click here to enter your code Coupon: Apply coupon Bill…" at bounding box center [587, 427] width 818 height 1618
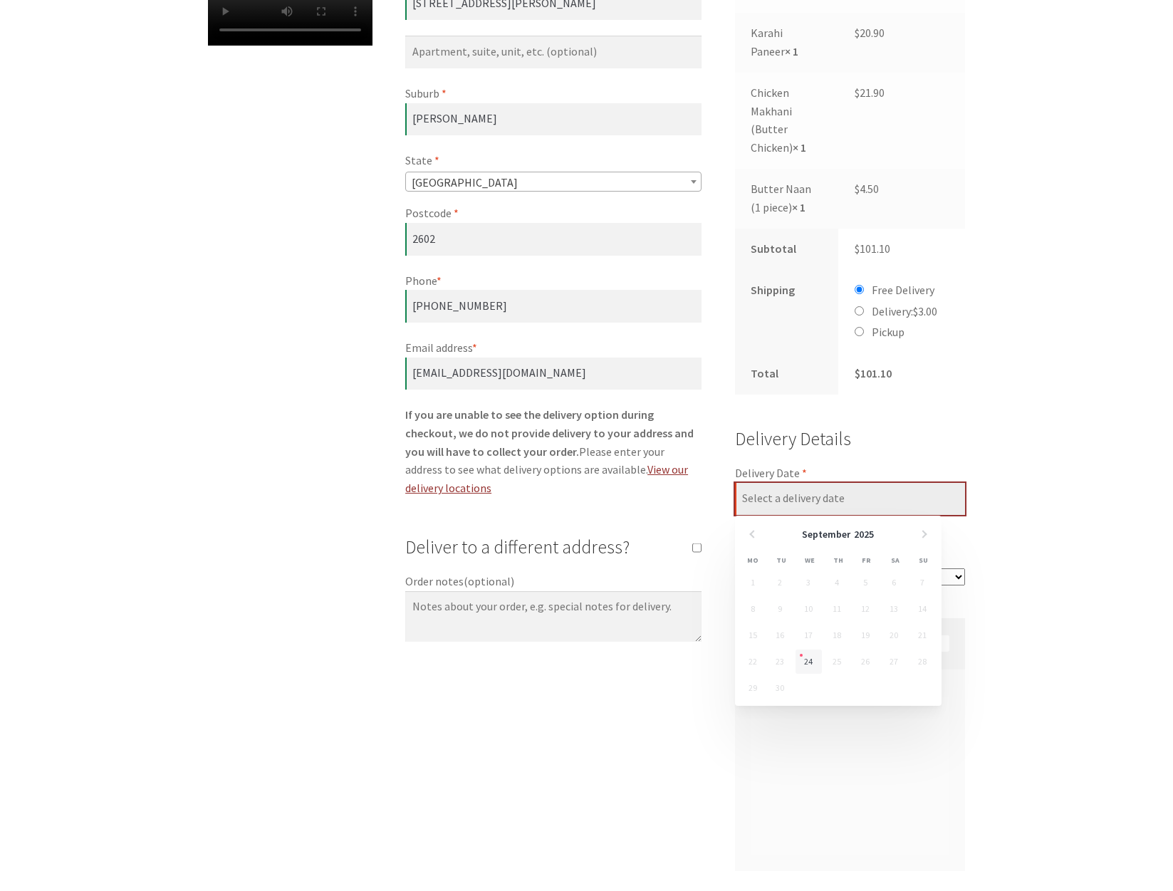
click at [864, 503] on input "Delivery Date *" at bounding box center [850, 499] width 231 height 33
click at [806, 659] on link "24" at bounding box center [809, 662] width 26 height 24
type input "[DATE]"
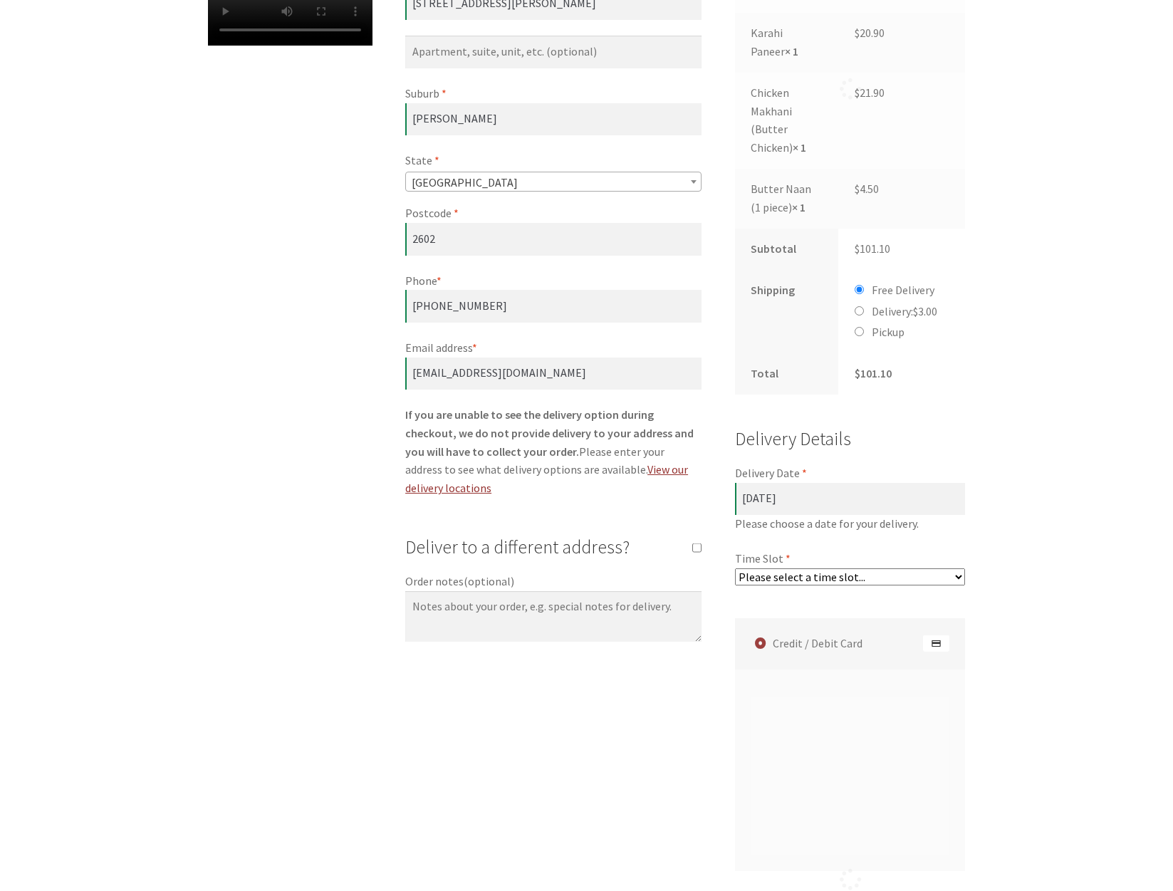
click at [832, 578] on select "Please select a time slot... 06:25 PM - 06:55 PM 06:55 PM - 07:25 PM 07:25 PM -…" at bounding box center [850, 576] width 231 height 17
select select "60c2ef62db861/1|0.00"
click at [735, 568] on select "Please select a time slot... 06:25 PM - 06:55 PM 06:55 PM - 07:25 PM 07:25 PM -…" at bounding box center [850, 576] width 231 height 17
click at [1044, 614] on div "Checkout Have a coupon? Click here to enter your code Coupon: Apply coupon Bill…" at bounding box center [586, 427] width 1173 height 1618
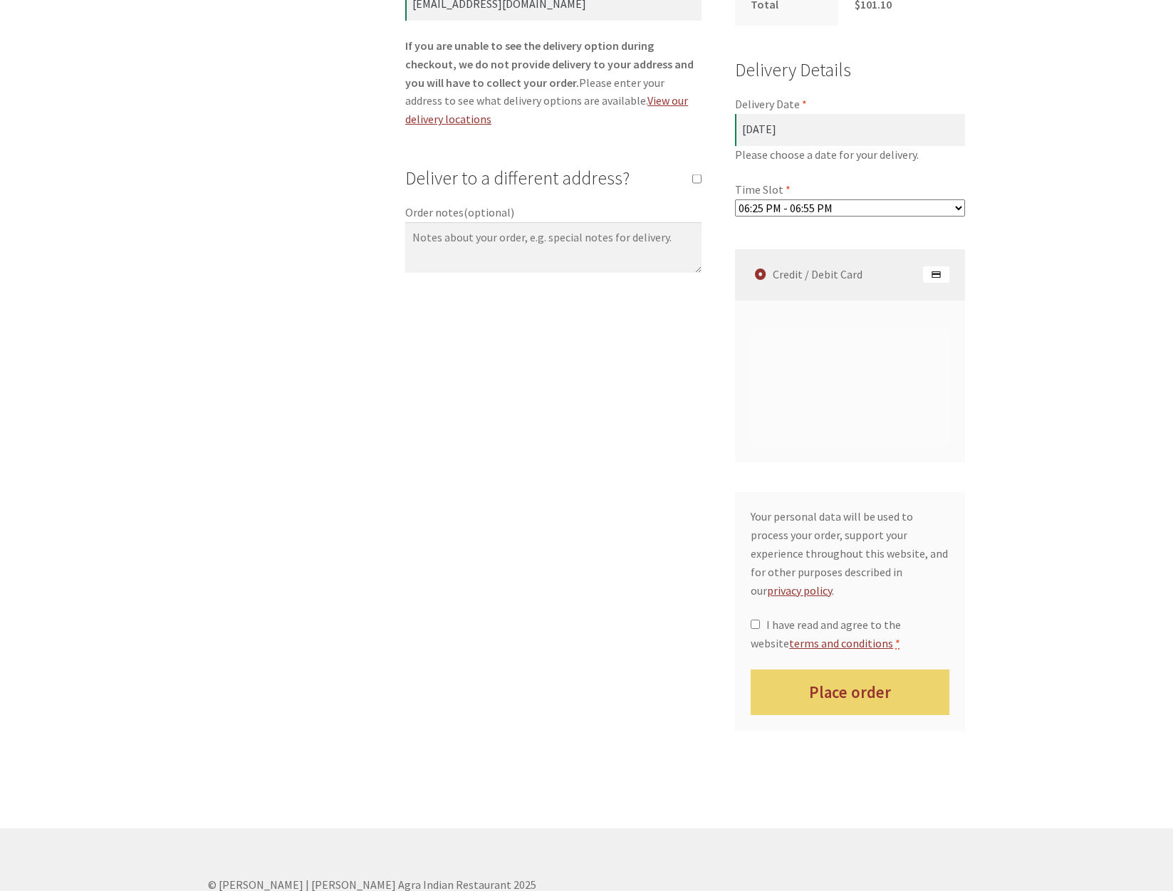
scroll to position [1045, 0]
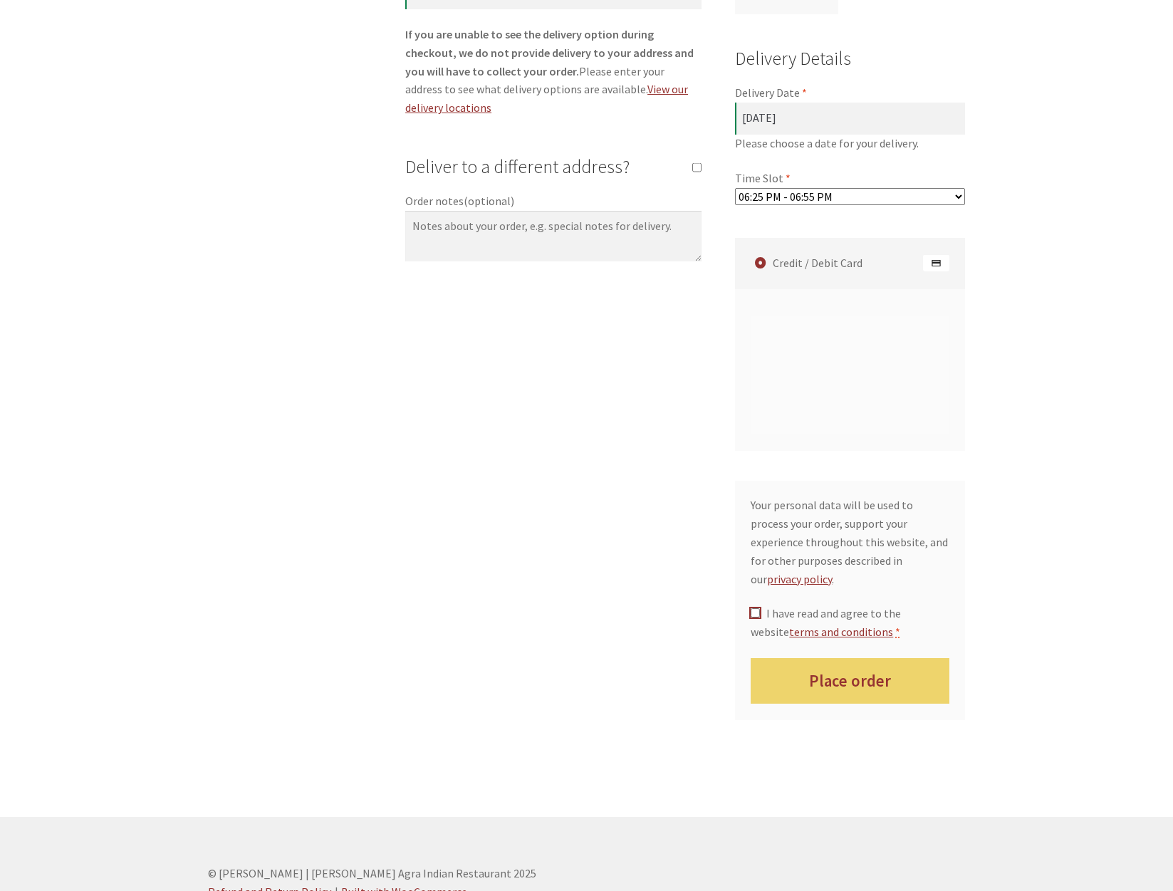
click at [753, 608] on input "I have read and agree to the website terms and conditions *" at bounding box center [755, 612] width 9 height 9
checkbox input "true"
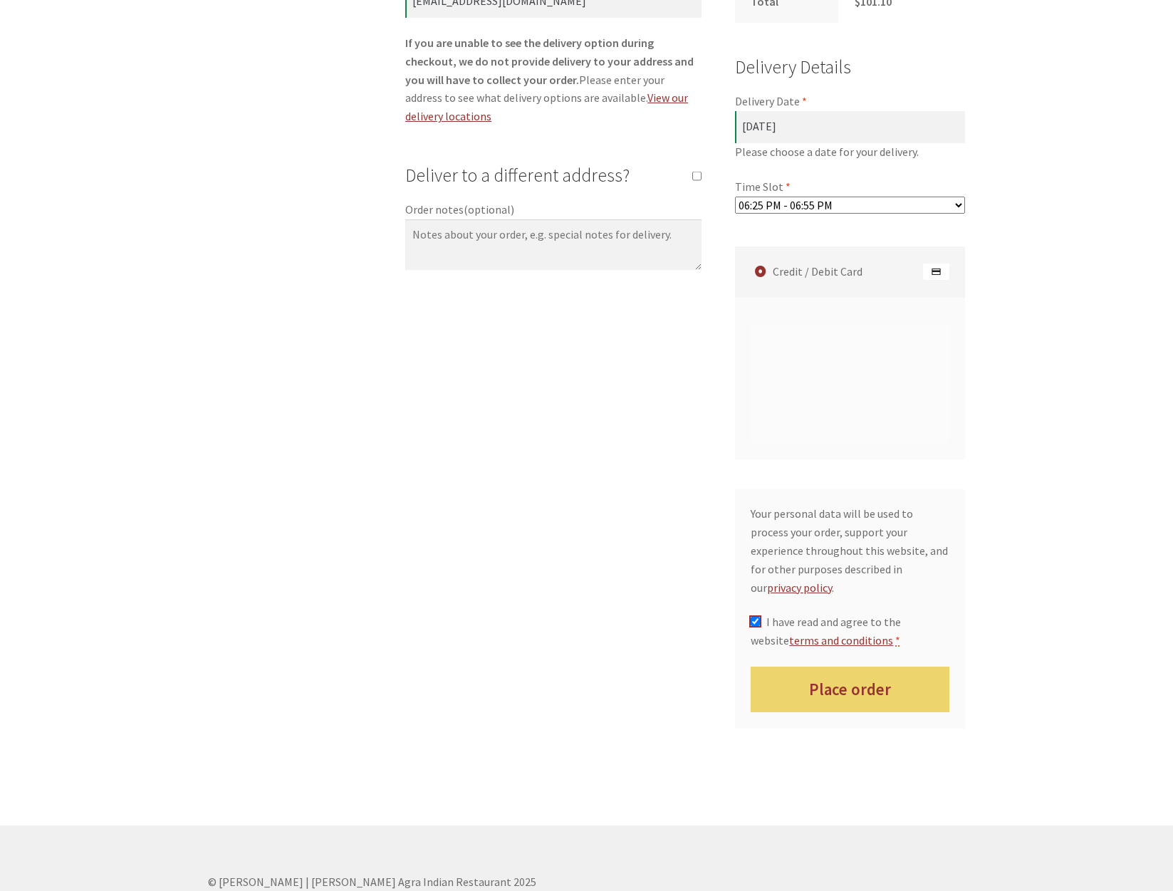
scroll to position [1109, 0]
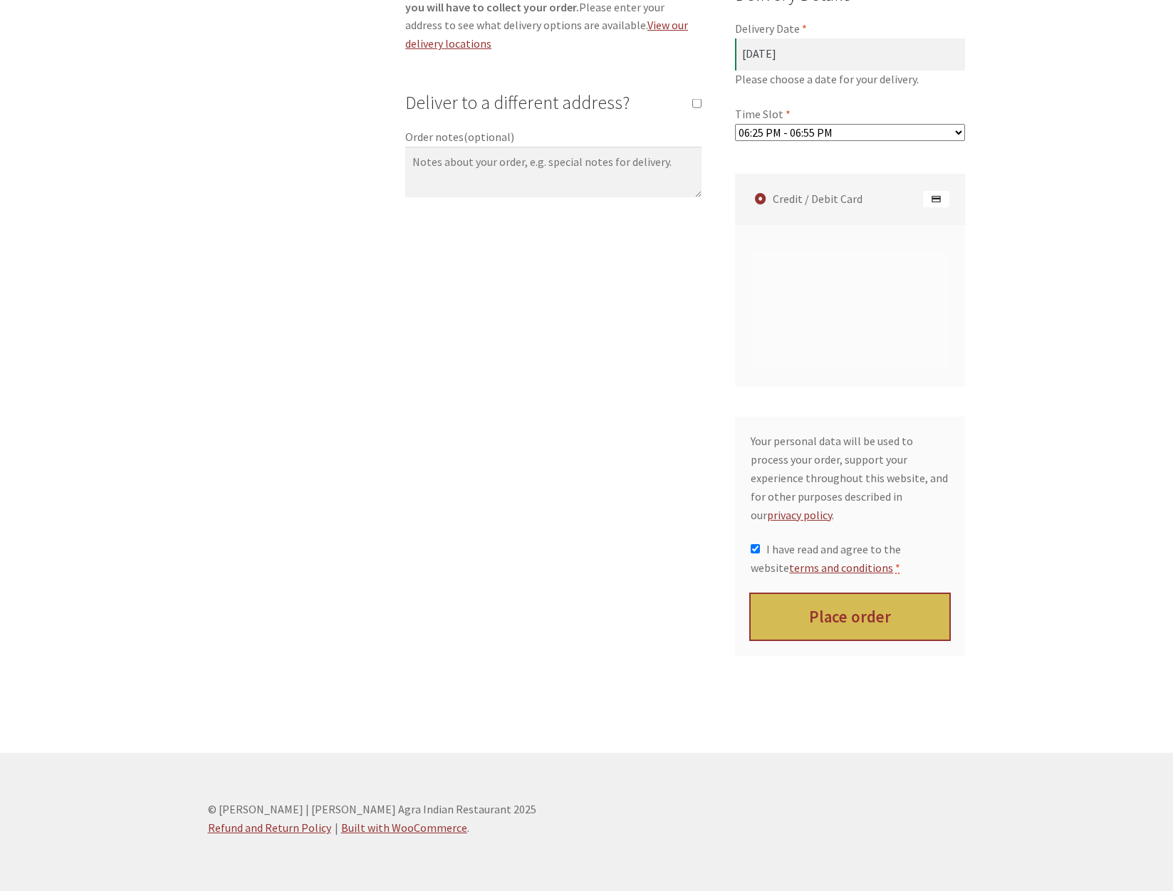
click at [883, 598] on button "Place order" at bounding box center [850, 617] width 199 height 46
